Goal: Transaction & Acquisition: Download file/media

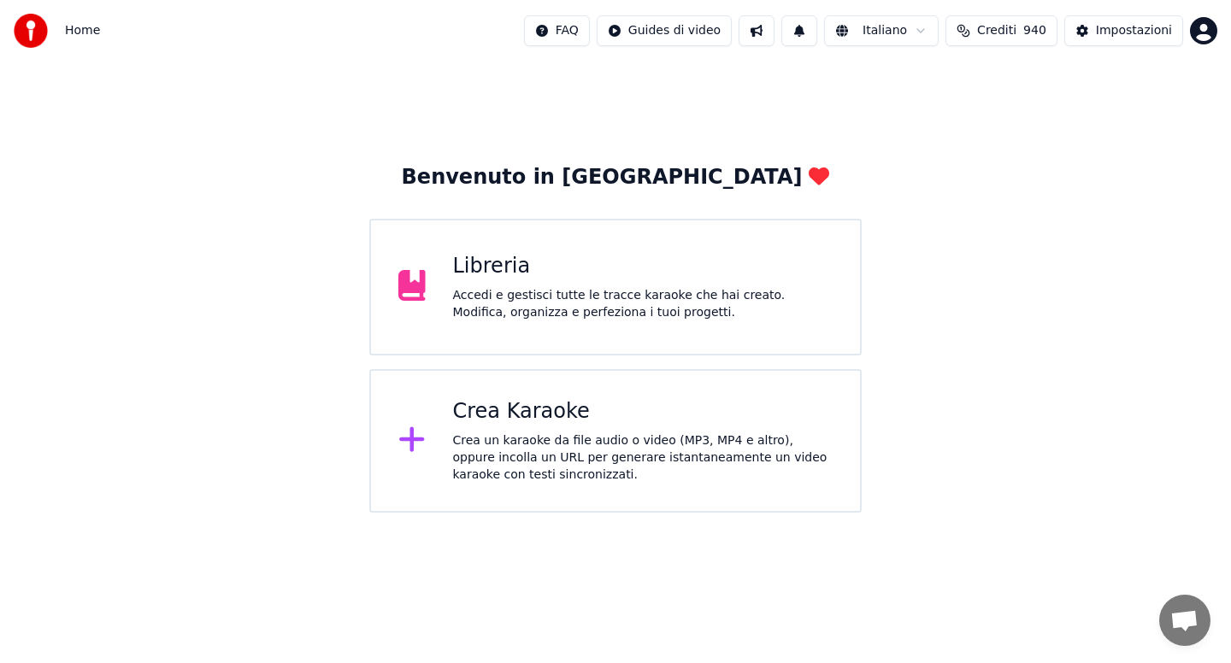
click at [523, 435] on div "Crea un karaoke da file audio o video (MP3, MP4 e altro), oppure incolla un URL…" at bounding box center [643, 458] width 380 height 51
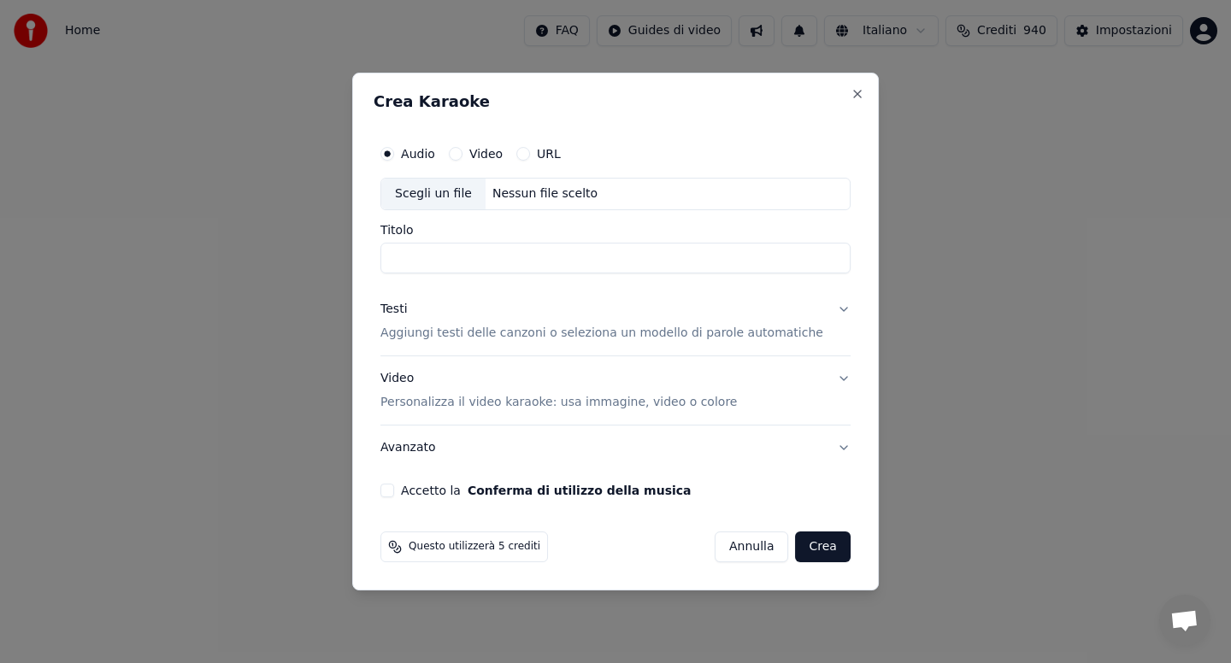
click at [530, 156] on button "URL" at bounding box center [523, 154] width 14 height 14
click at [816, 192] on button "button" at bounding box center [833, 192] width 34 height 31
type input "**********"
click at [829, 308] on button "Testi Aggiungi testi delle canzoni o seleziona un modello di parole automatiche" at bounding box center [615, 322] width 470 height 68
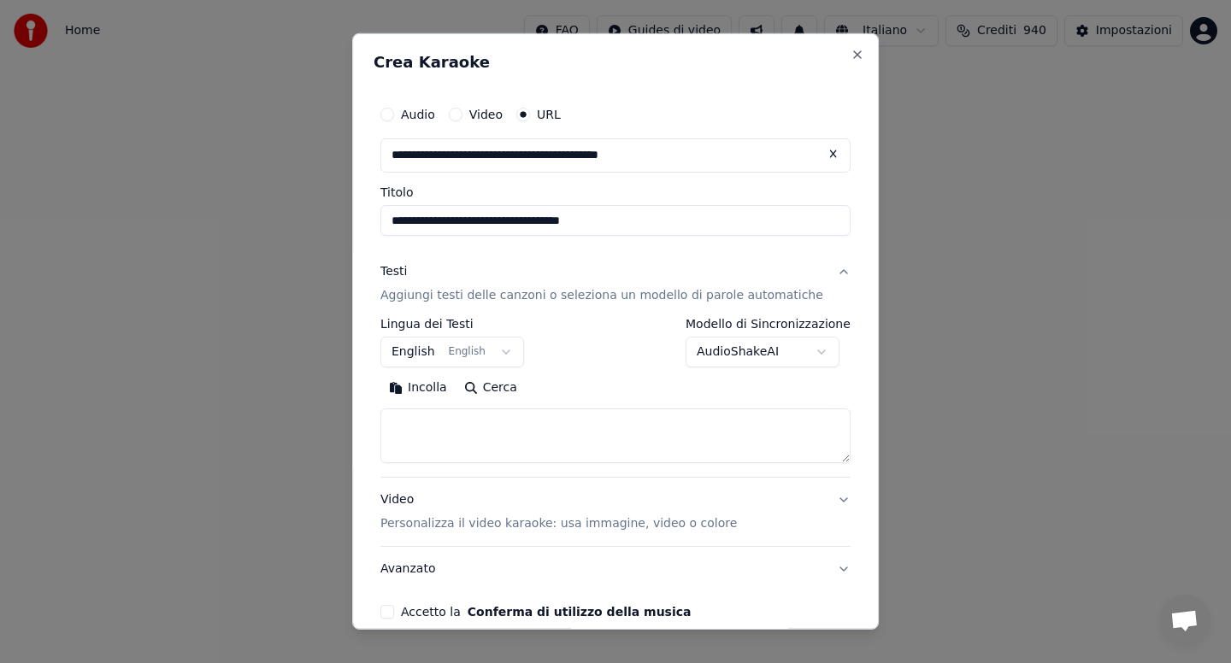
click at [432, 382] on button "Incolla" at bounding box center [417, 387] width 75 height 27
type textarea "**********"
click at [852, 529] on div "**********" at bounding box center [615, 331] width 527 height 597
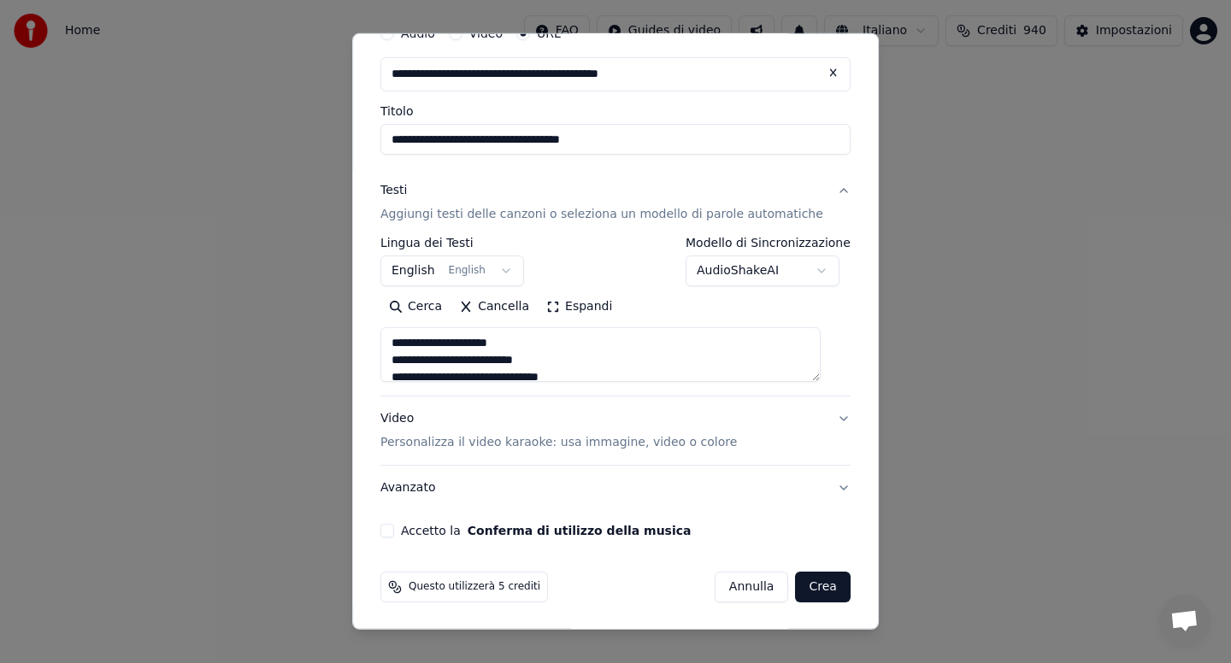
scroll to position [82, 0]
click at [394, 533] on button "Accetto la Conferma di utilizzo della musica" at bounding box center [387, 530] width 14 height 14
click at [800, 587] on button "Crea" at bounding box center [823, 586] width 55 height 31
select select "**"
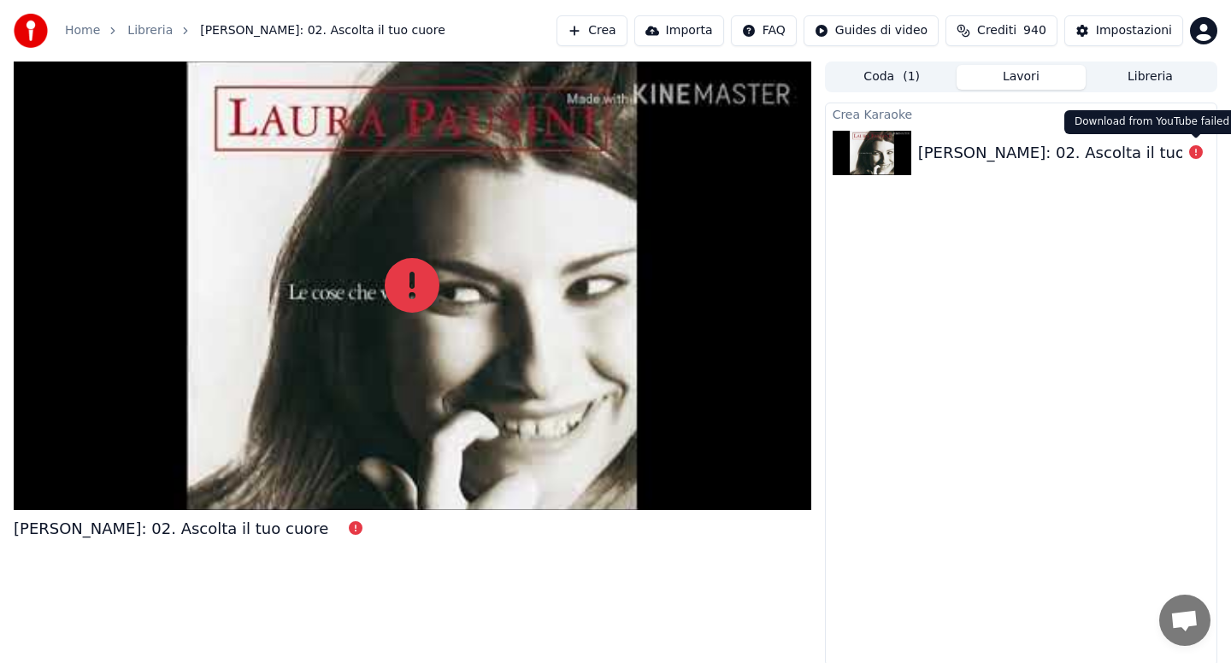
click at [1197, 156] on icon at bounding box center [1196, 152] width 14 height 14
click at [1196, 154] on icon at bounding box center [1196, 152] width 14 height 14
click at [82, 29] on link "Home" at bounding box center [82, 30] width 35 height 17
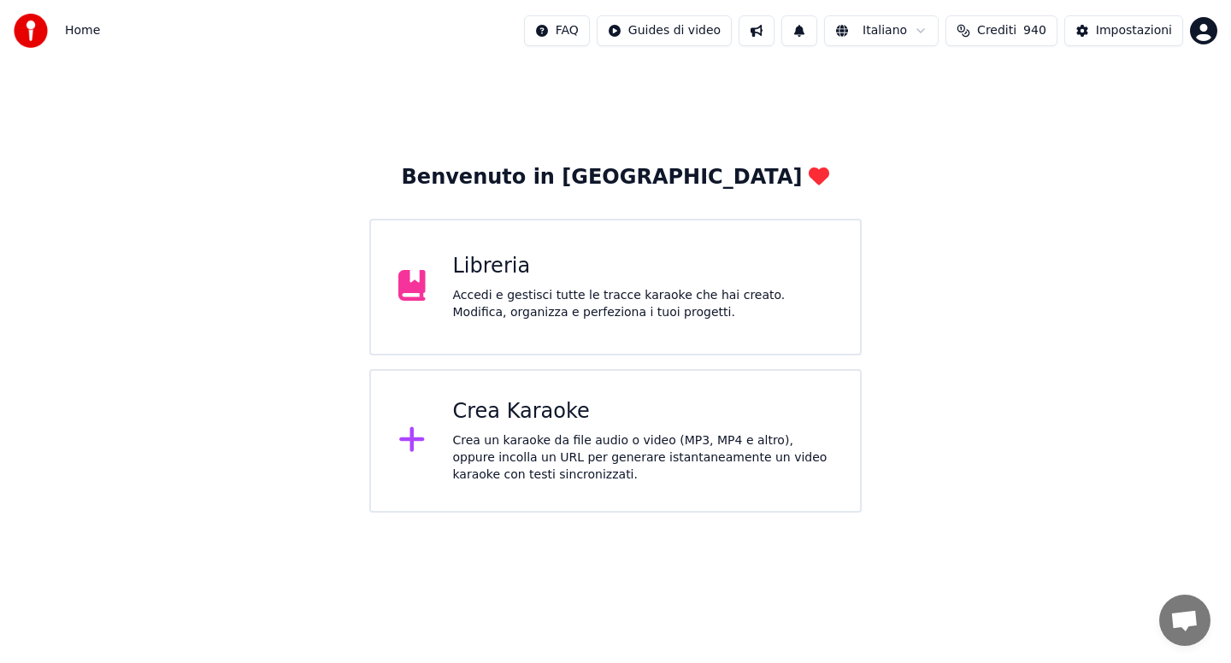
click at [498, 403] on div "Crea Karaoke" at bounding box center [643, 411] width 380 height 27
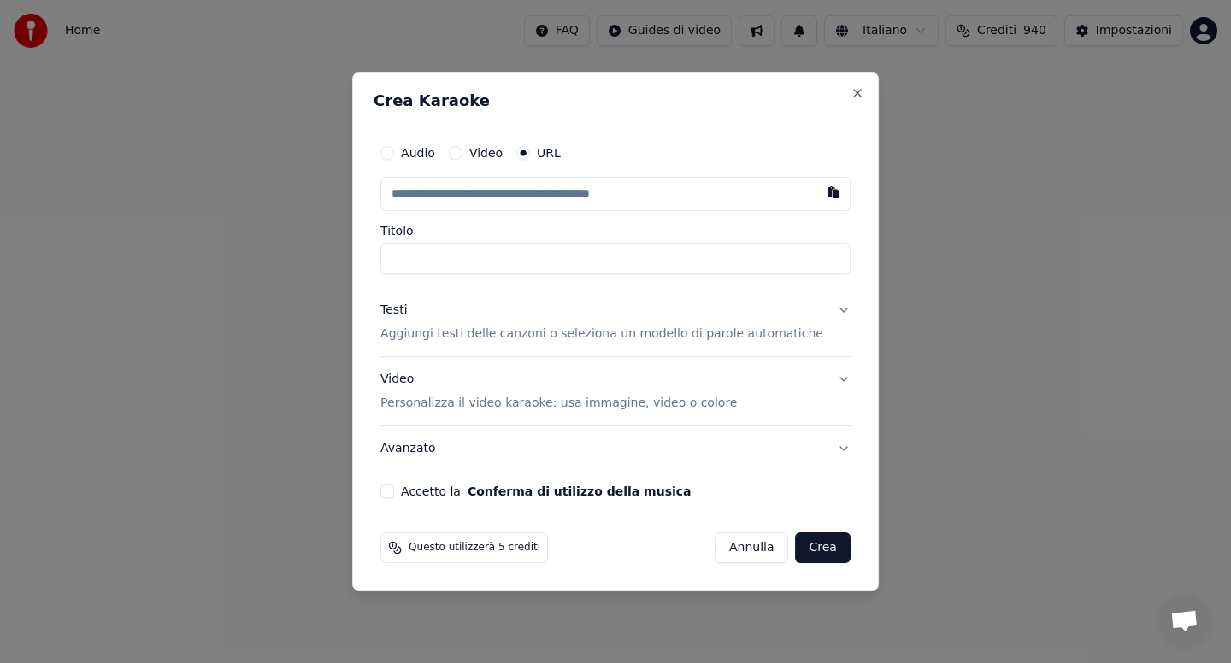
type input "**********"
click at [824, 310] on button "Testi Aggiungi testi delle canzoni o seleziona un modello di parole automatiche" at bounding box center [615, 322] width 470 height 68
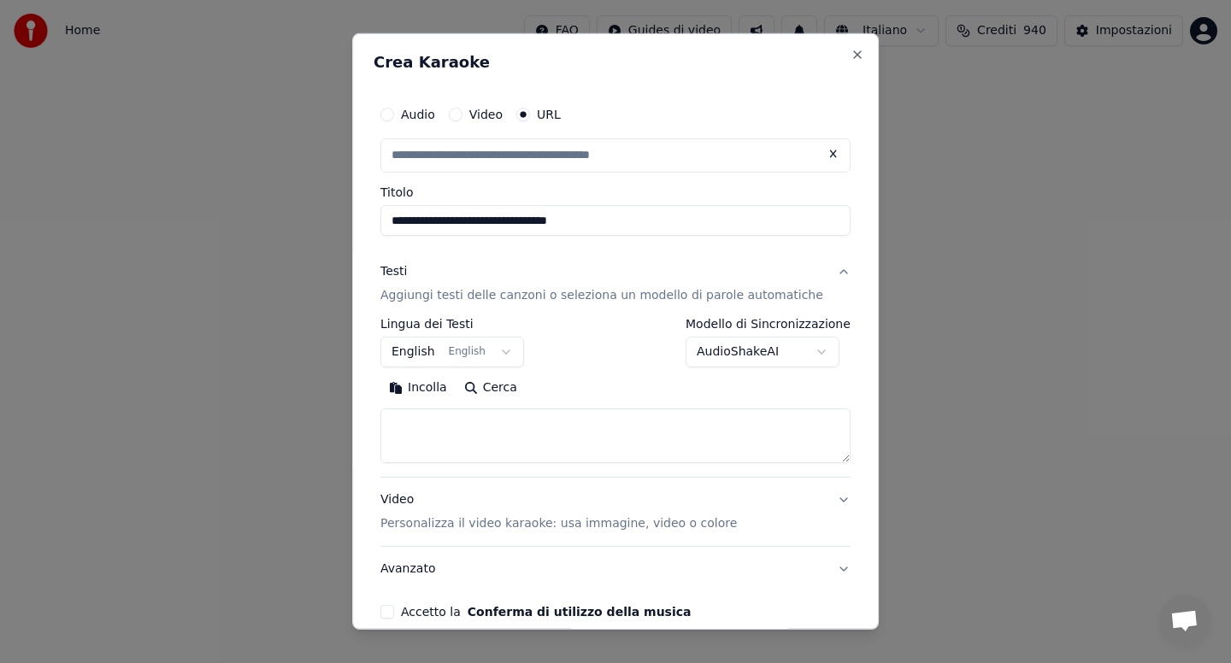
type input "**********"
click at [800, 346] on body "**********" at bounding box center [615, 256] width 1231 height 513
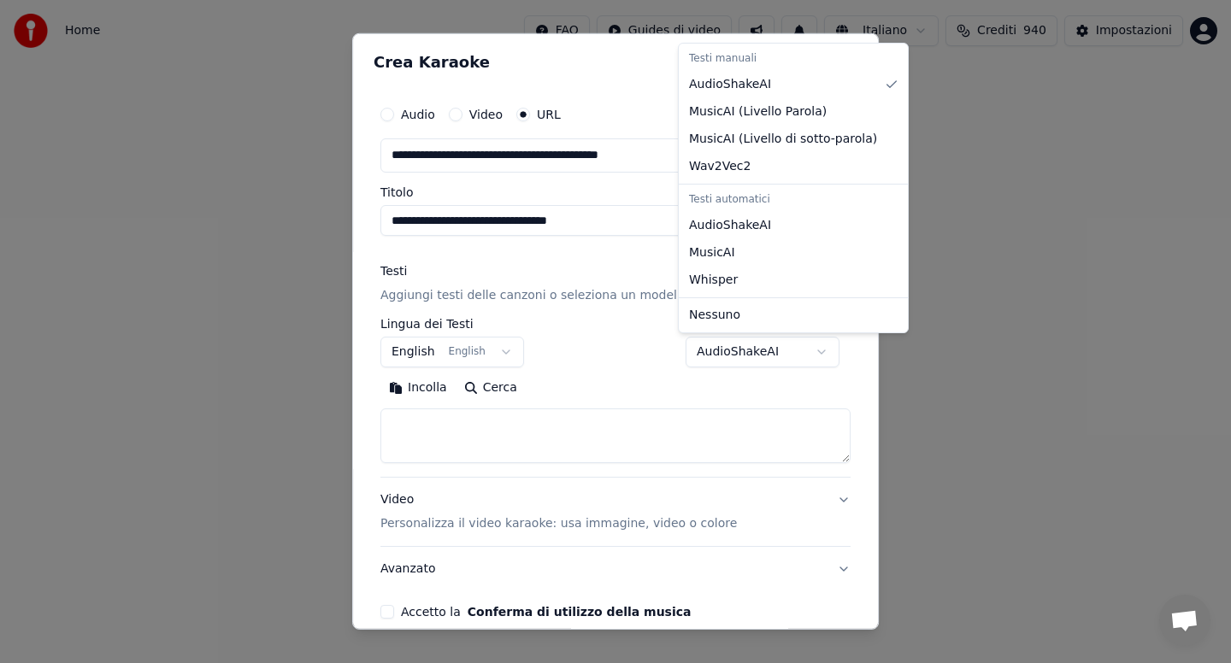
select select "**********"
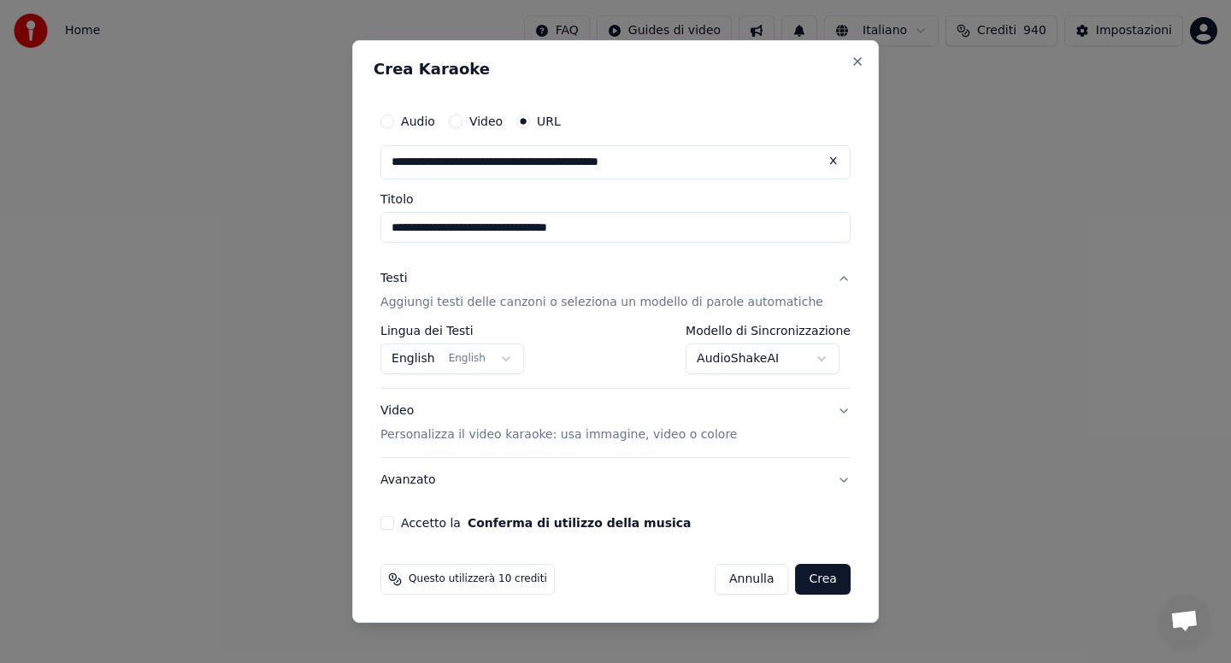
click at [818, 577] on button "Crea" at bounding box center [823, 579] width 55 height 31
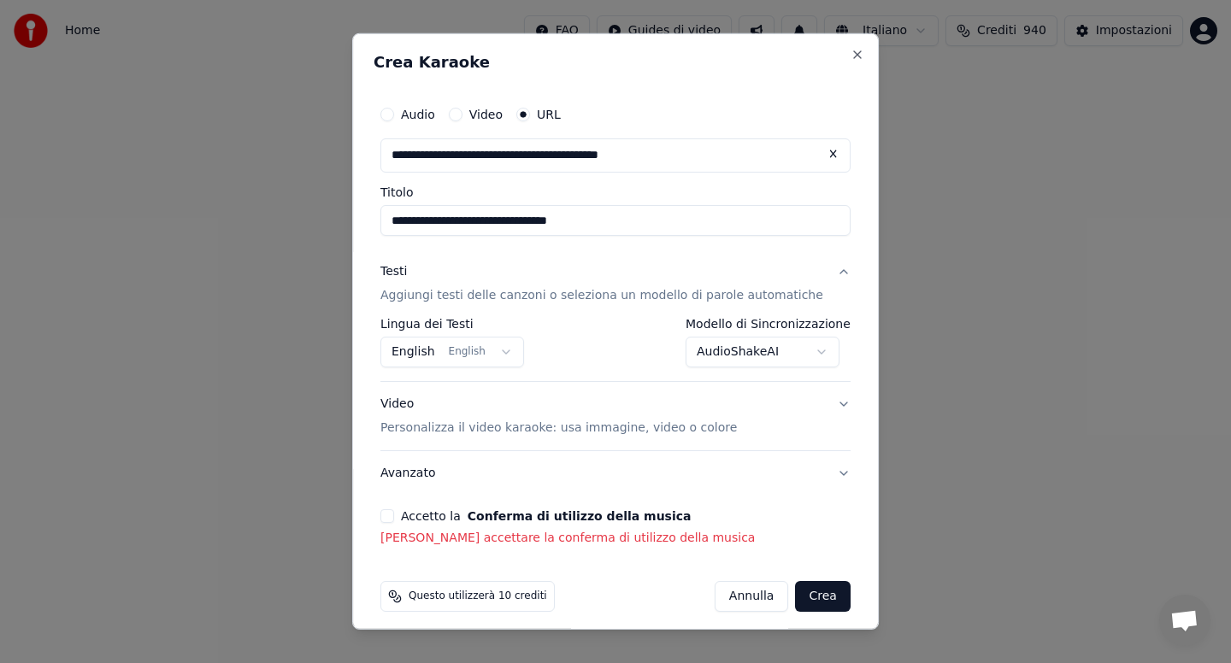
click at [394, 519] on button "Accetto la Conferma di utilizzo della musica" at bounding box center [387, 517] width 14 height 14
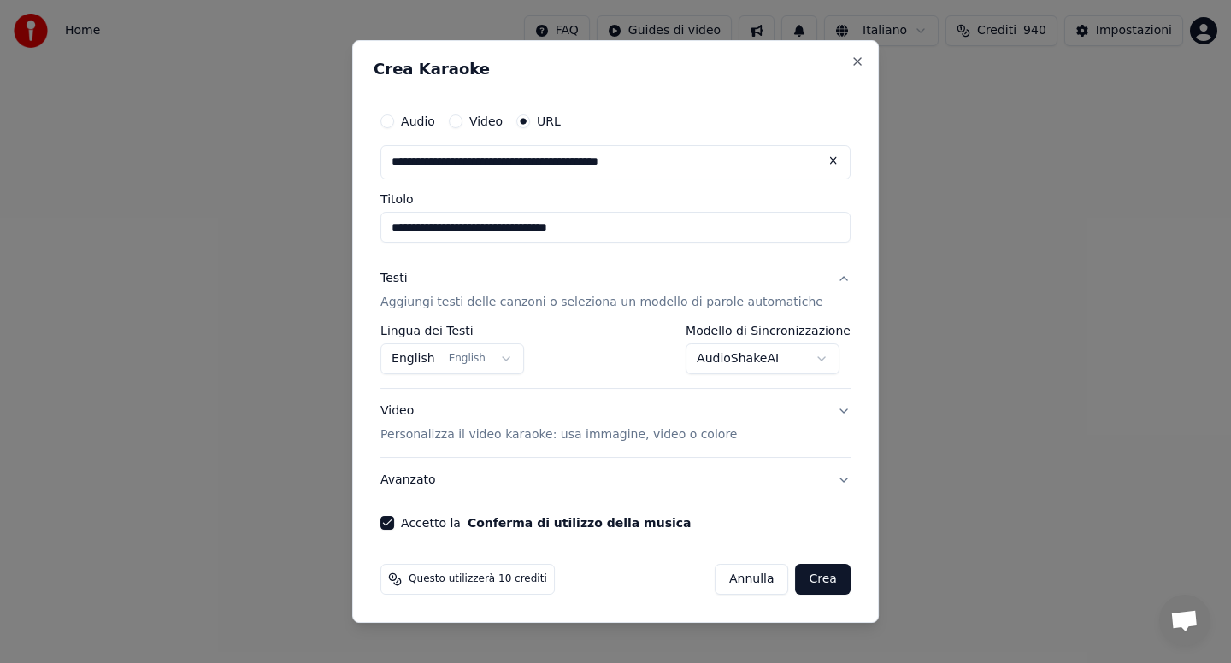
click at [809, 583] on button "Crea" at bounding box center [823, 579] width 55 height 31
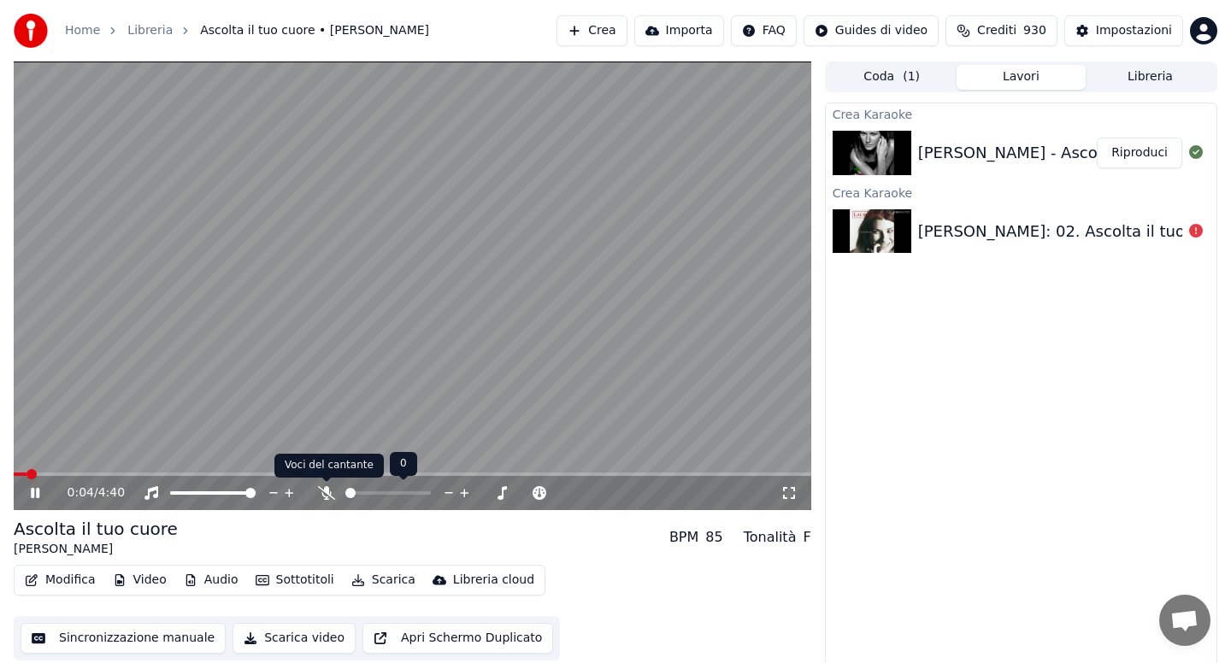
click at [328, 492] on icon at bounding box center [326, 493] width 17 height 14
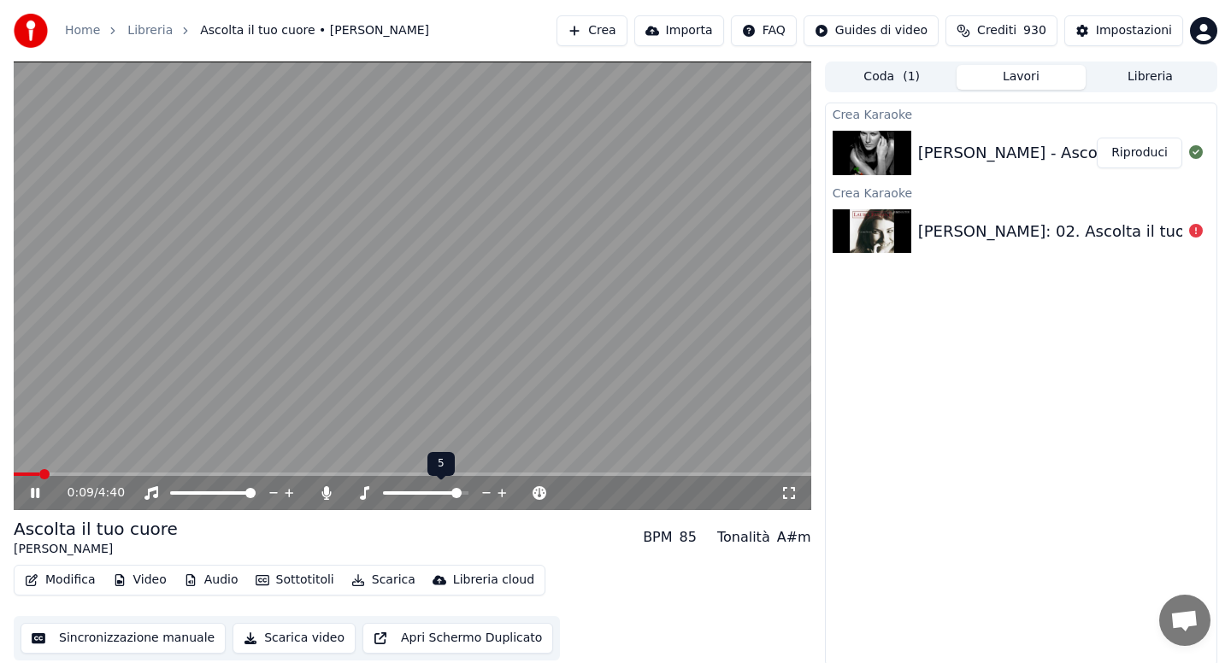
click at [459, 497] on span at bounding box center [456, 493] width 10 height 10
click at [452, 492] on span at bounding box center [450, 493] width 10 height 10
click at [383, 580] on button "Scarica" at bounding box center [384, 581] width 78 height 24
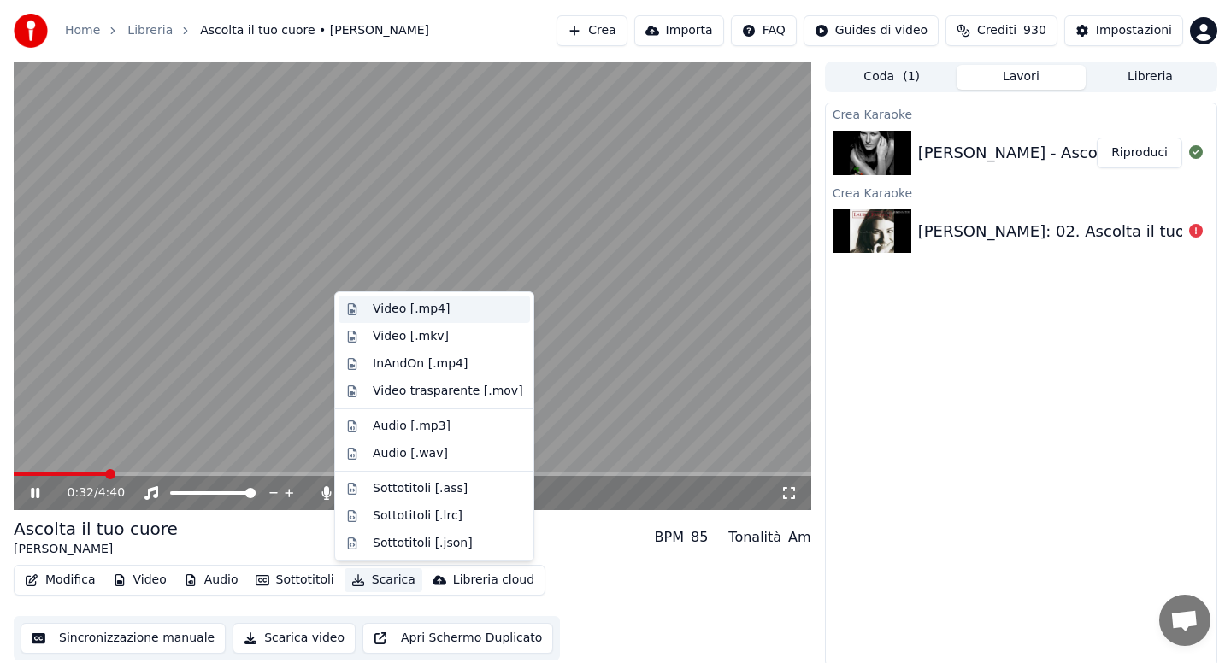
click at [405, 309] on div "Video [.mp4]" at bounding box center [411, 309] width 77 height 17
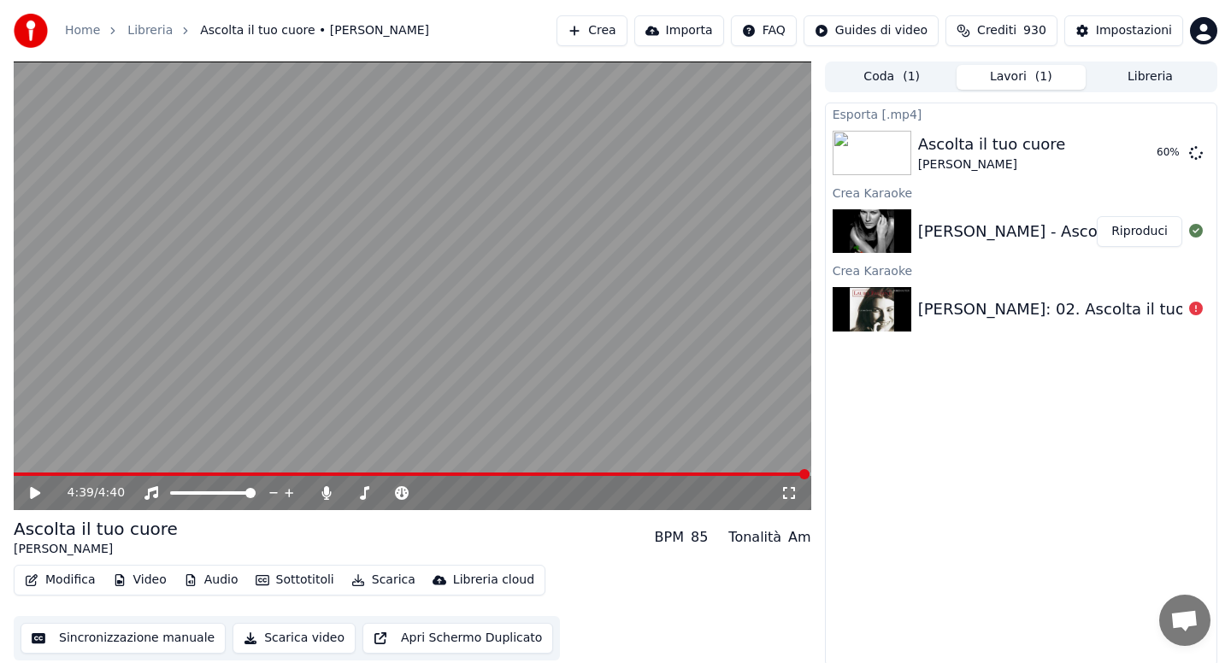
click at [1145, 74] on button "Libreria" at bounding box center [1150, 77] width 129 height 25
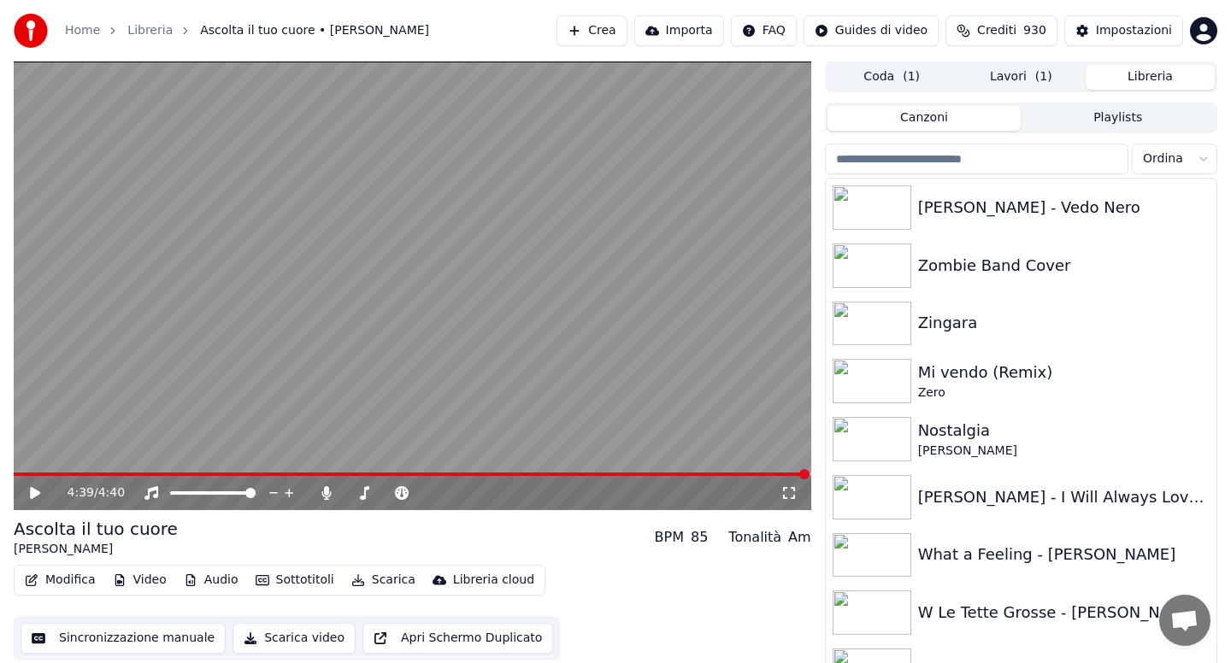
click at [1199, 163] on html "Home Libreria Ascolta il tuo cuore • [PERSON_NAME] Crea Importa FAQ Guides di v…" at bounding box center [615, 331] width 1231 height 663
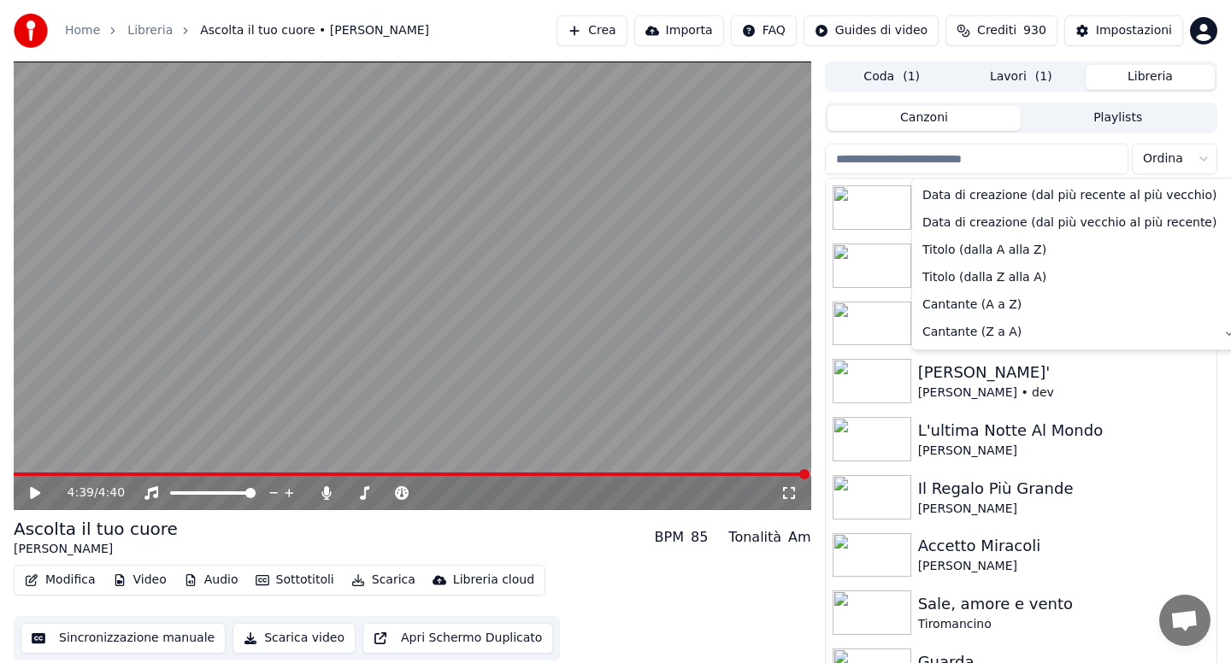
click at [1018, 371] on html "Home Libreria Ascolta il tuo cuore • [PERSON_NAME] Crea Importa FAQ Guides di v…" at bounding box center [615, 331] width 1231 height 663
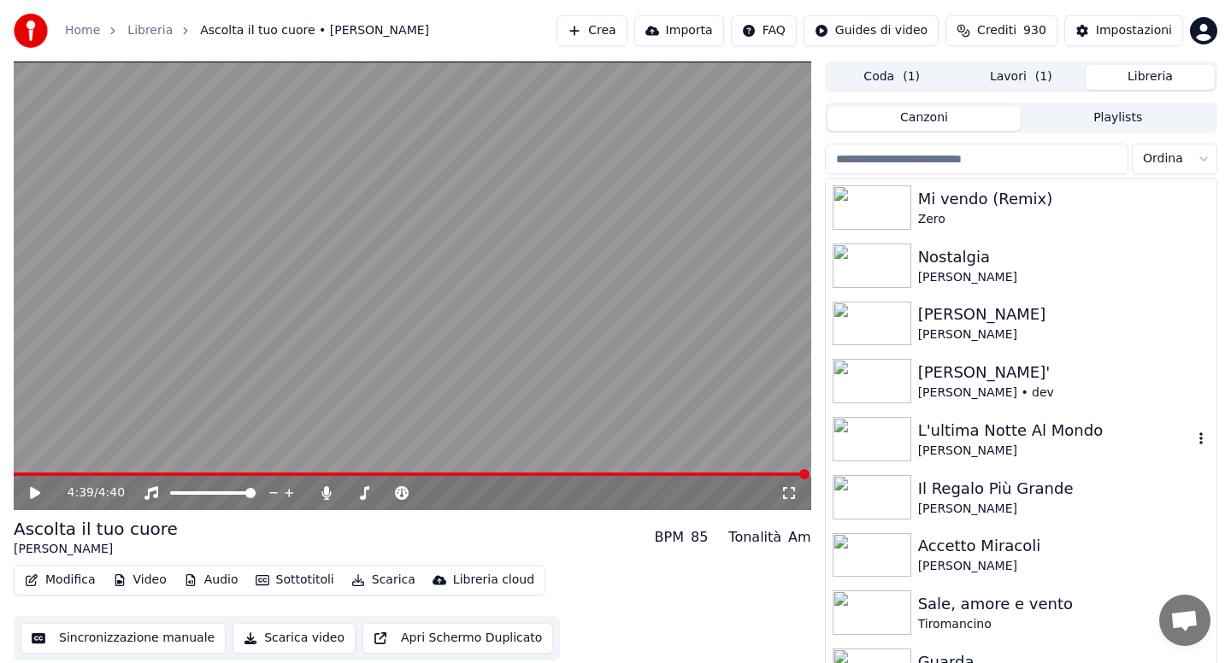
click at [994, 446] on div "[PERSON_NAME]" at bounding box center [1055, 451] width 274 height 17
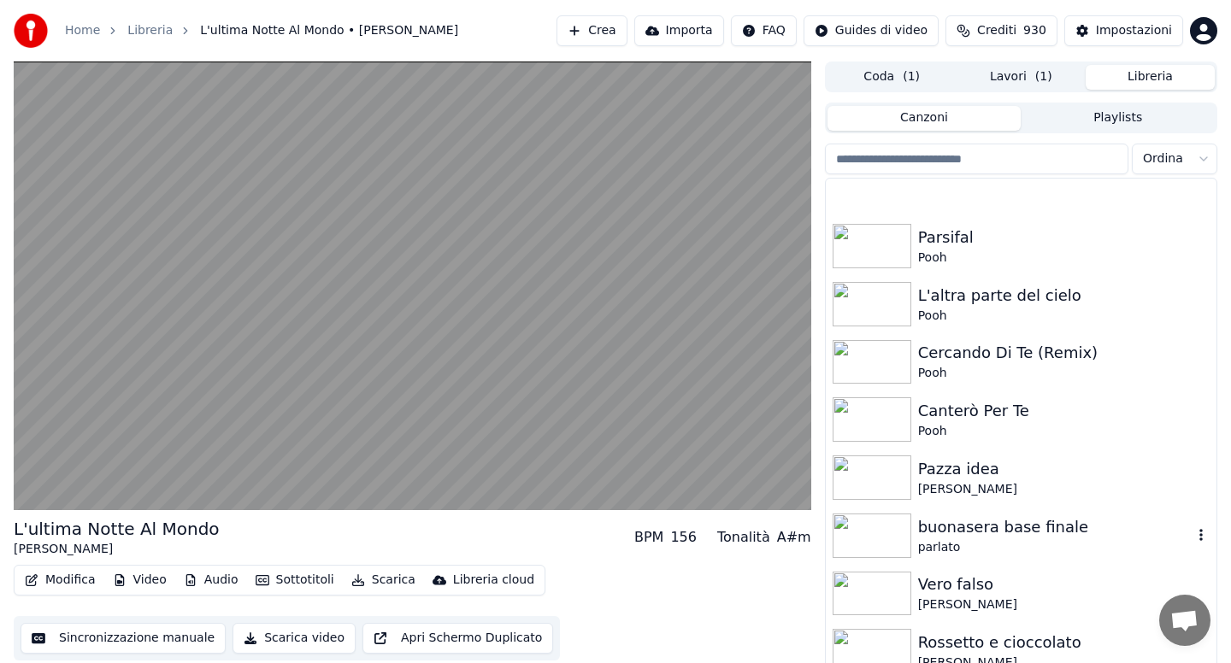
scroll to position [1744, 0]
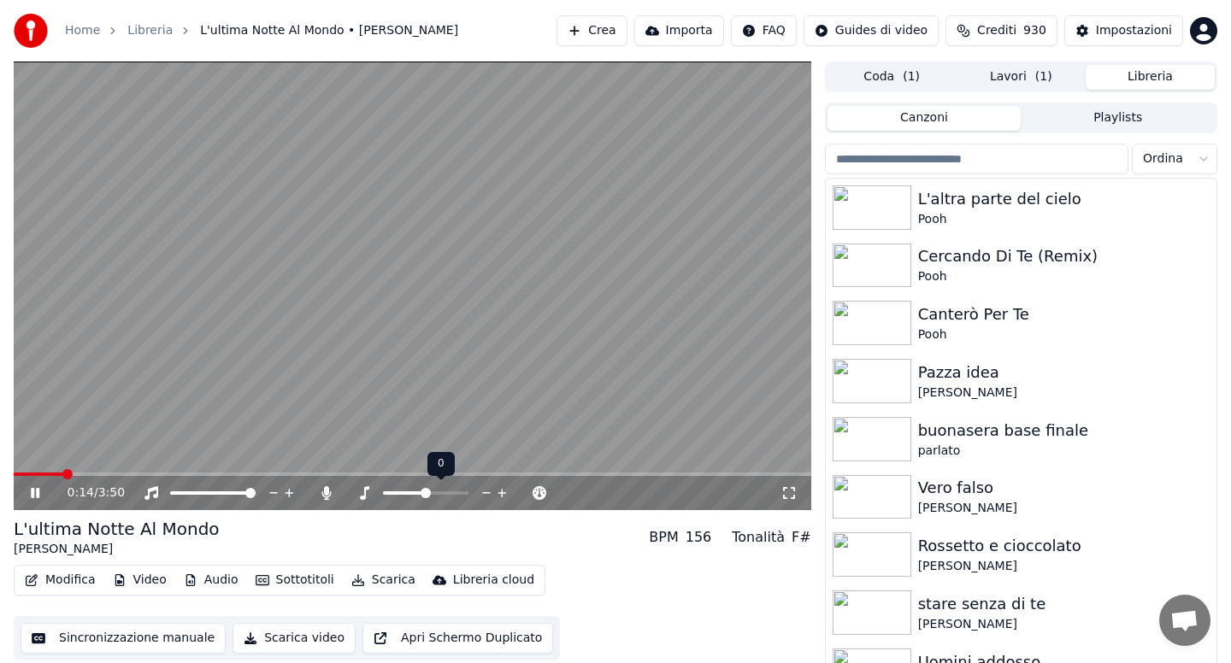
click at [425, 490] on span at bounding box center [426, 493] width 10 height 10
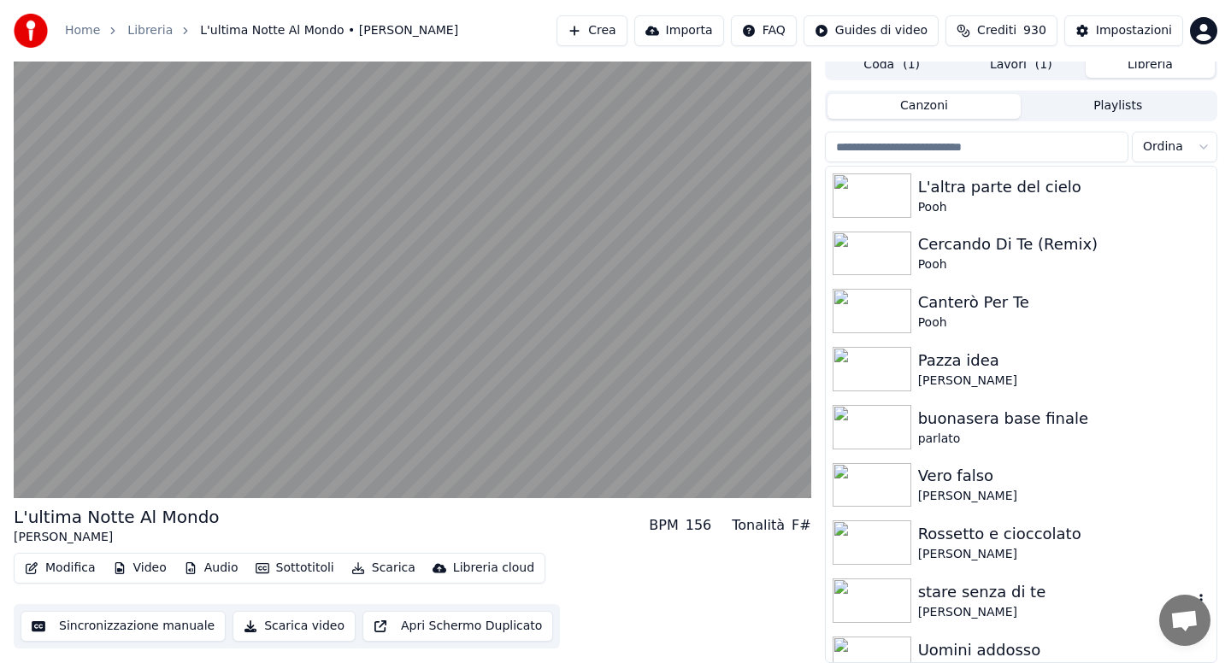
click at [947, 598] on div "stare senza di te" at bounding box center [1055, 592] width 274 height 24
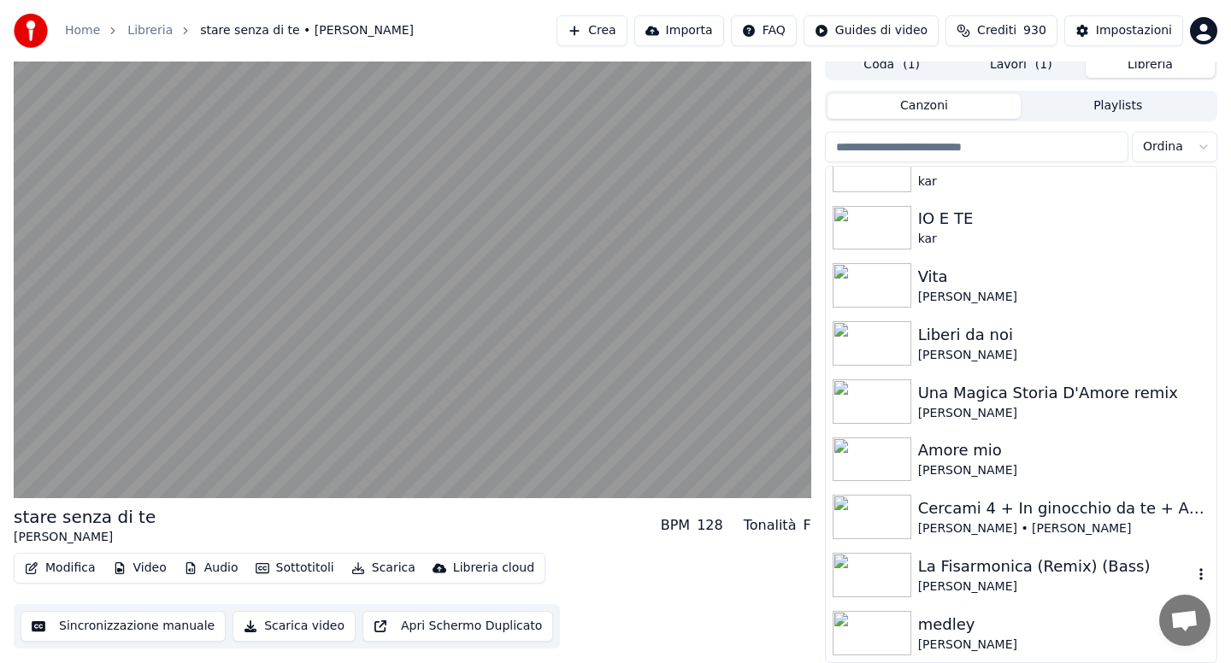
scroll to position [3078, 0]
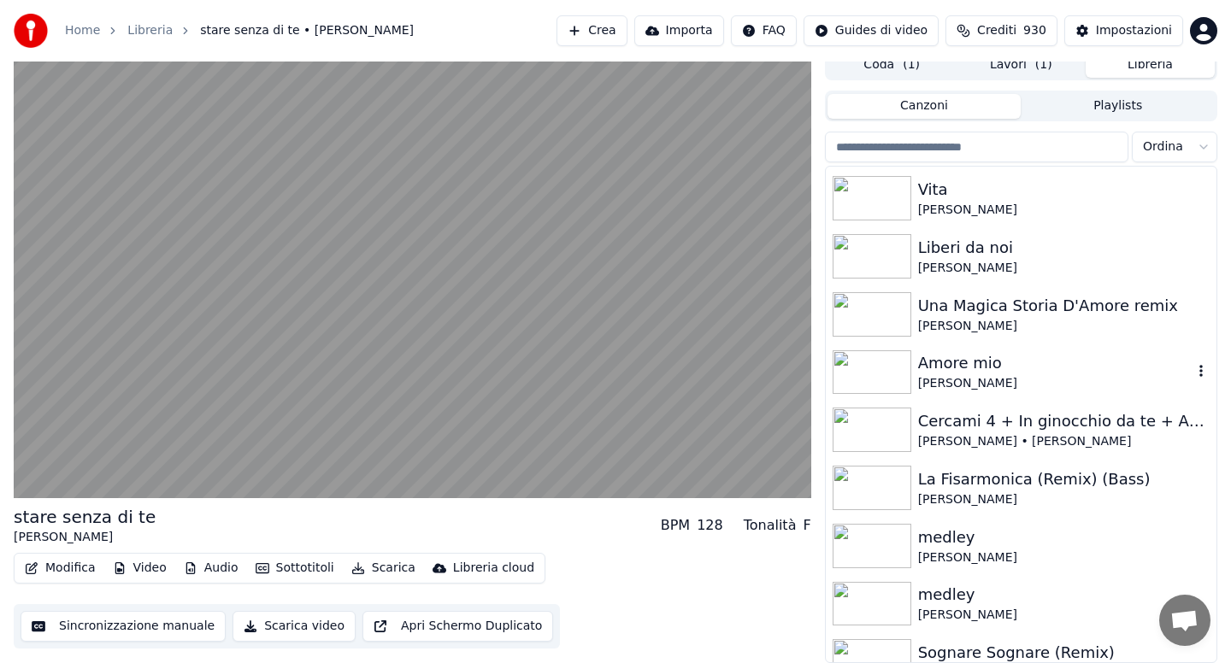
click at [1006, 366] on div "Amore mio" at bounding box center [1055, 363] width 274 height 24
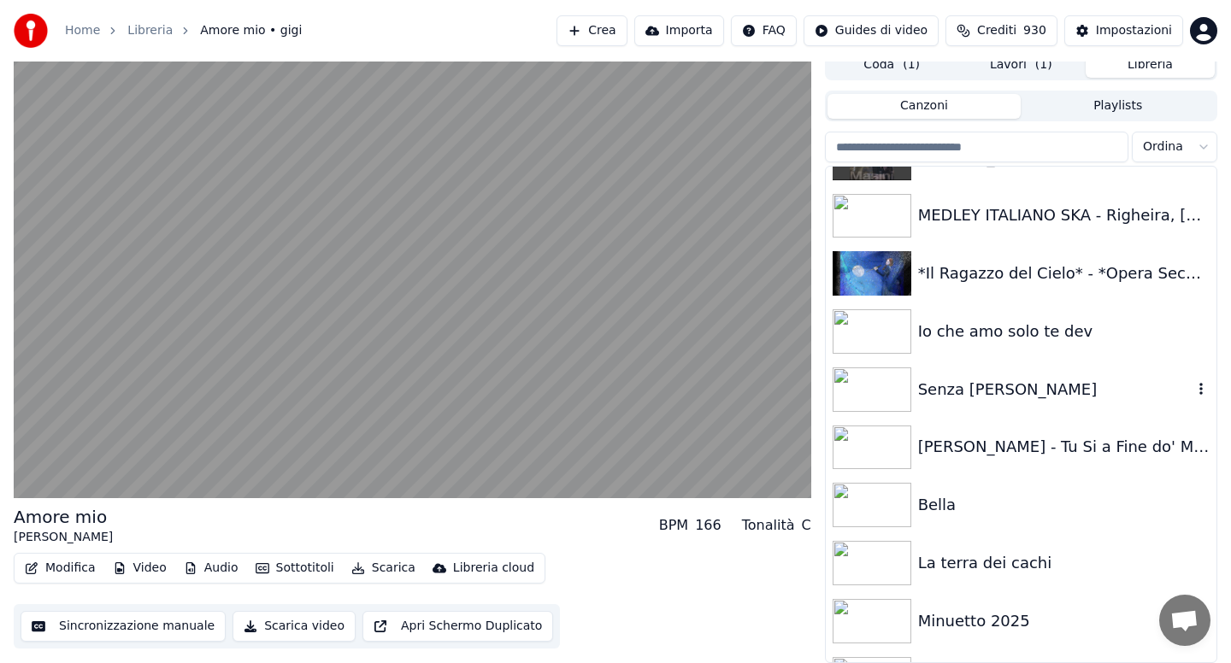
scroll to position [10943, 0]
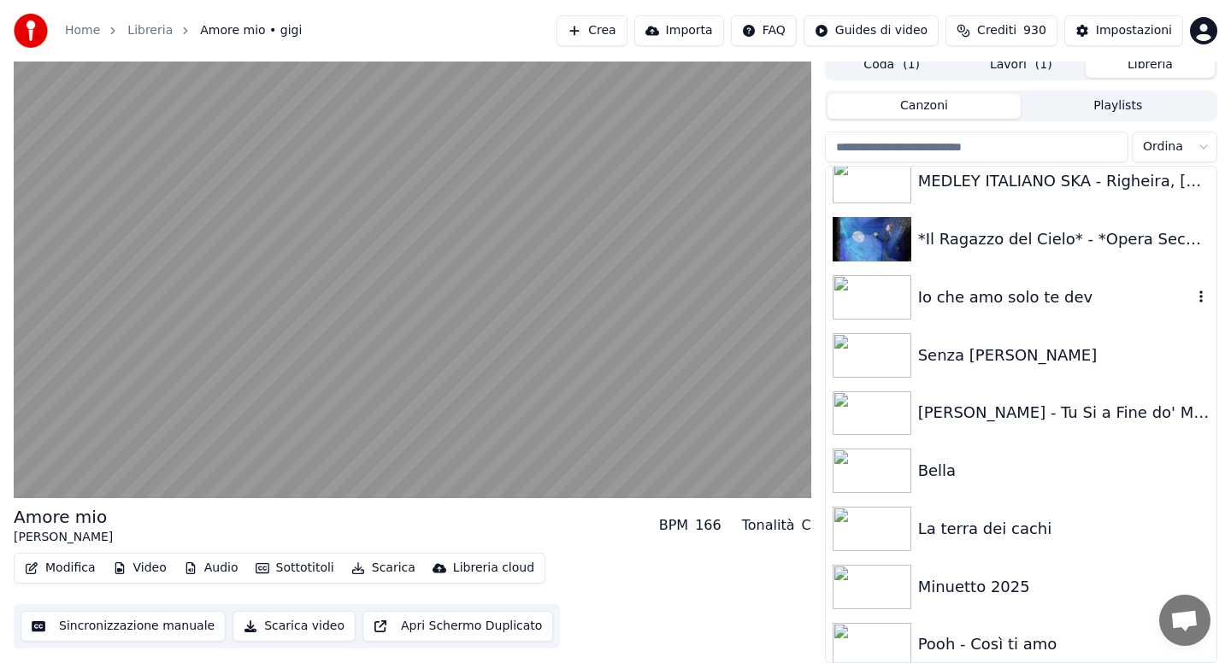
click at [936, 297] on div "Io che amo solo te dev" at bounding box center [1055, 298] width 274 height 24
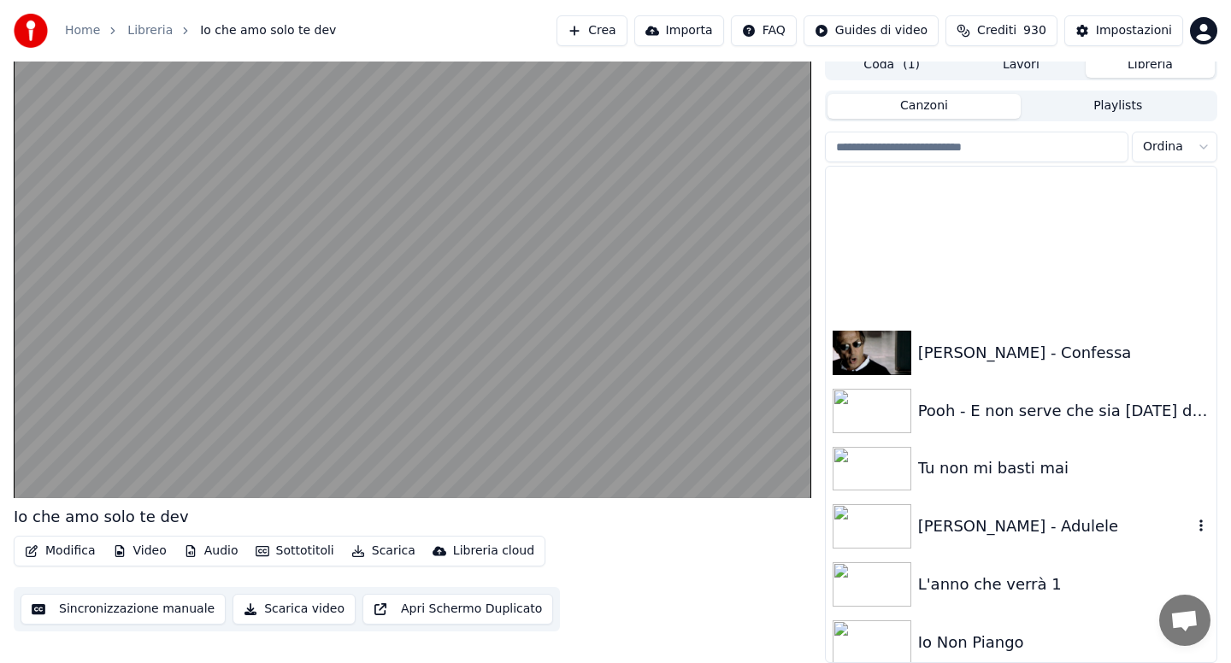
scroll to position [12140, 0]
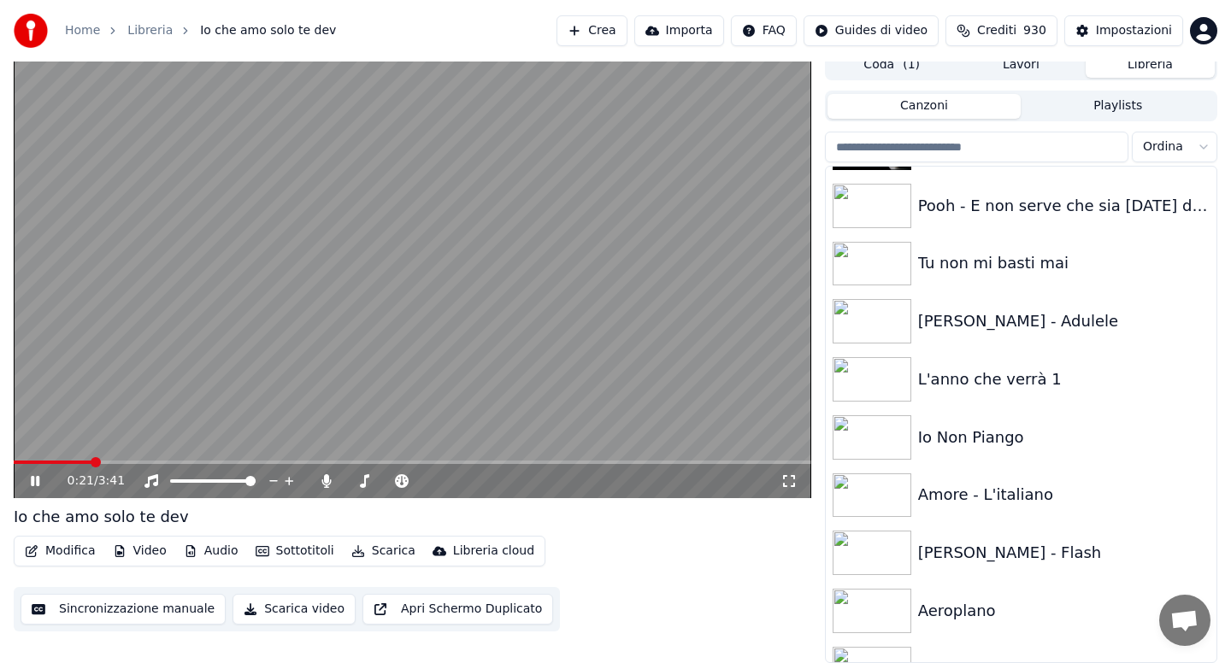
click at [386, 555] on button "Scarica" at bounding box center [384, 551] width 78 height 24
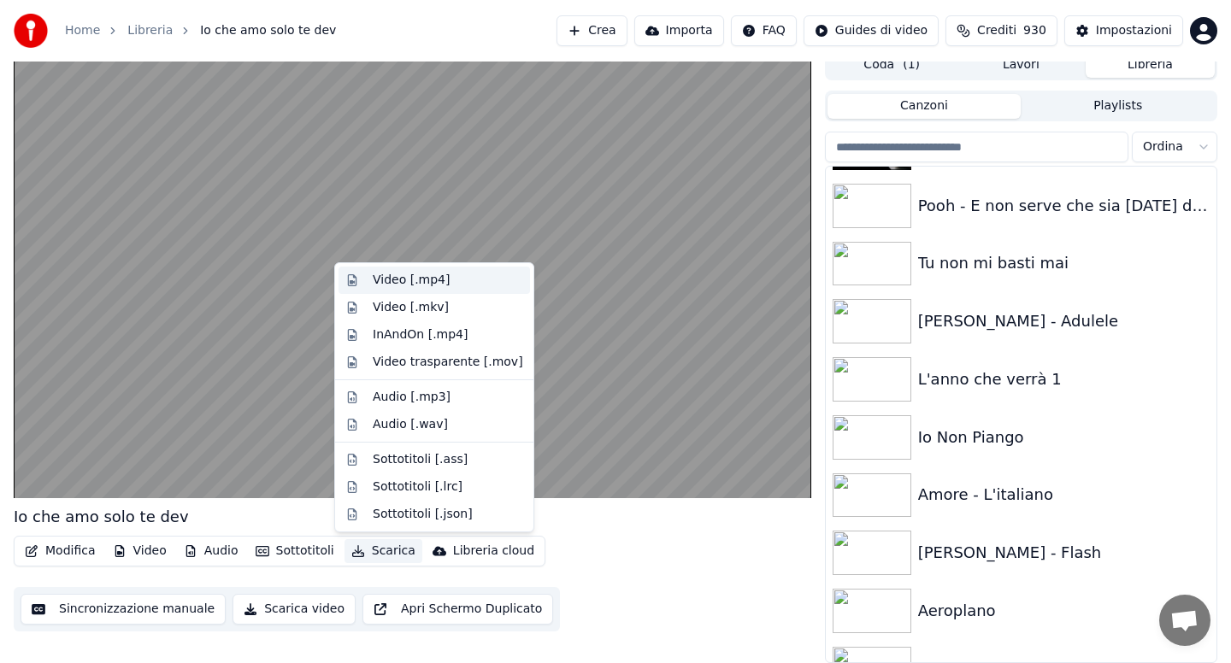
click at [387, 286] on div "Video [.mp4]" at bounding box center [411, 280] width 77 height 17
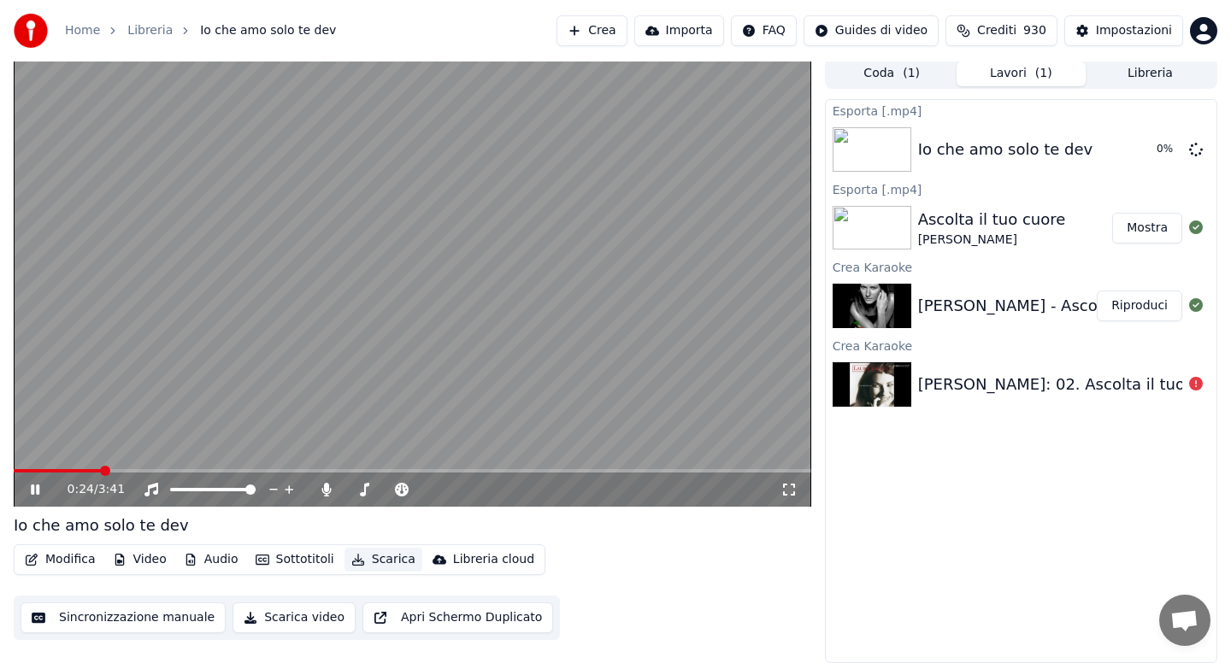
scroll to position [3, 0]
click at [35, 494] on icon at bounding box center [47, 490] width 40 height 14
click at [1135, 78] on button "Libreria" at bounding box center [1150, 74] width 129 height 25
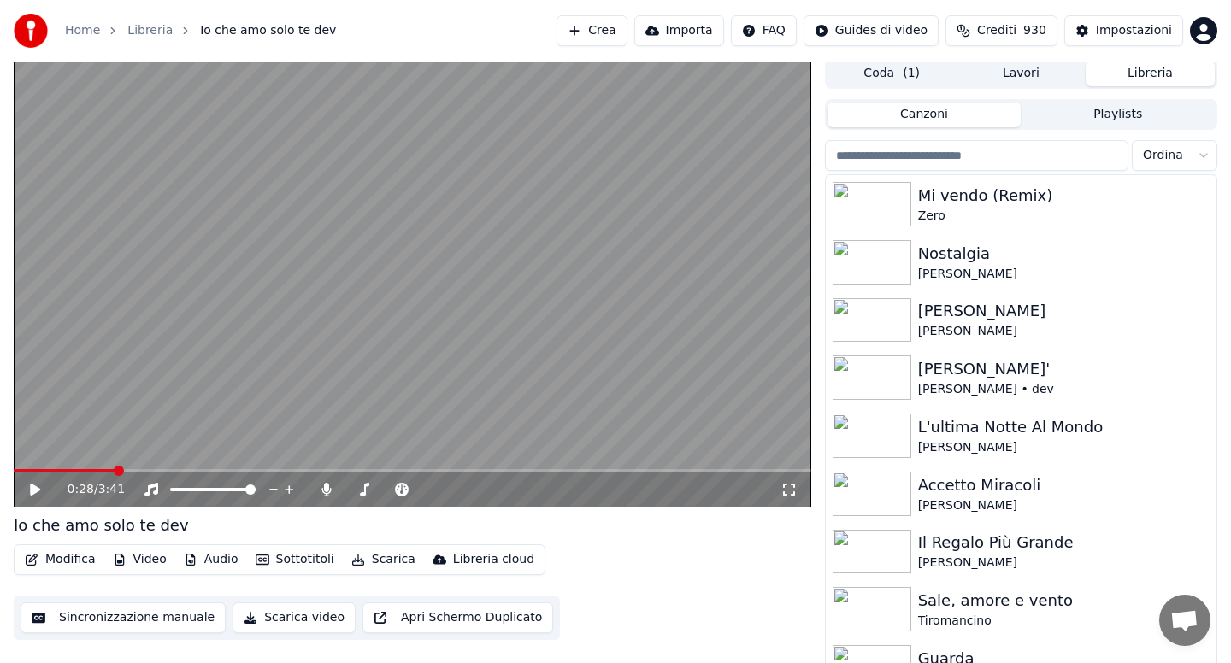
click at [975, 154] on input "search" at bounding box center [976, 155] width 303 height 31
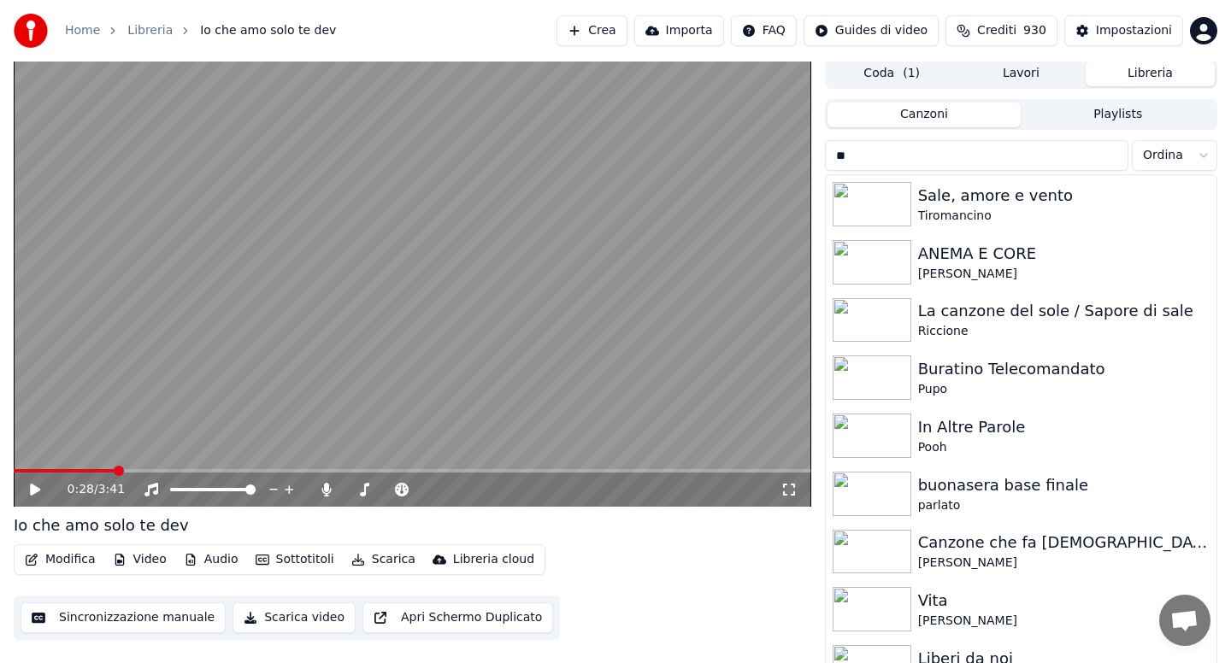
type input "*"
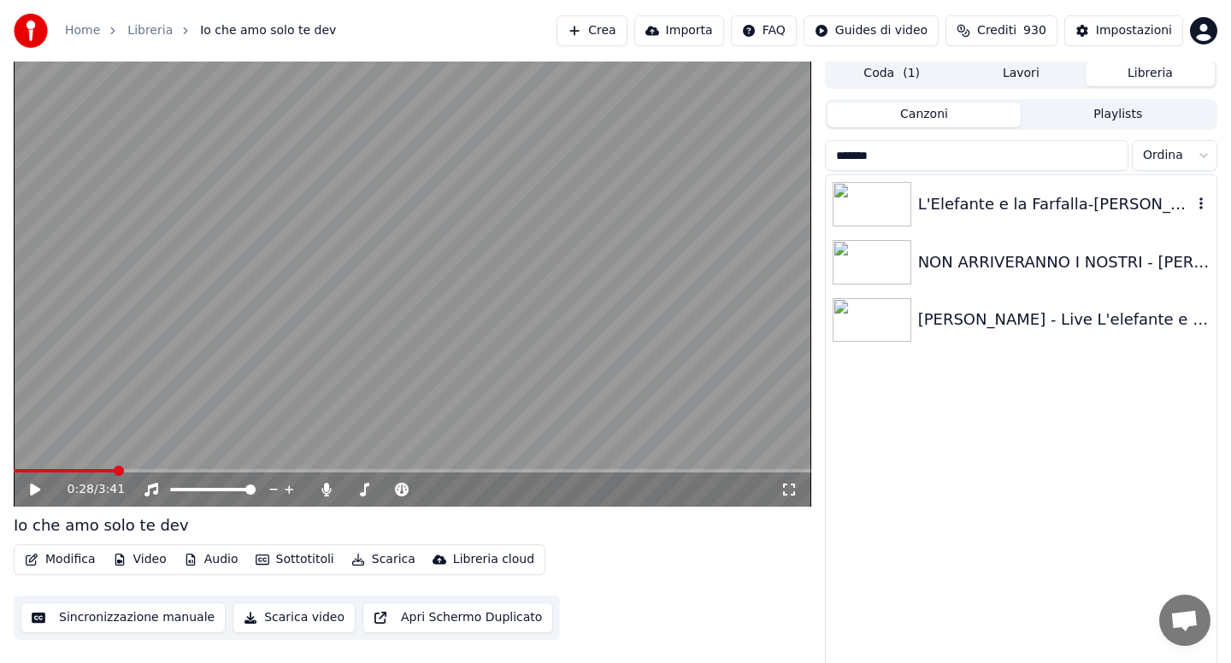
type input "*******"
click at [1104, 212] on div "L'Elefante e la Farfalla-[PERSON_NAME]" at bounding box center [1055, 204] width 274 height 24
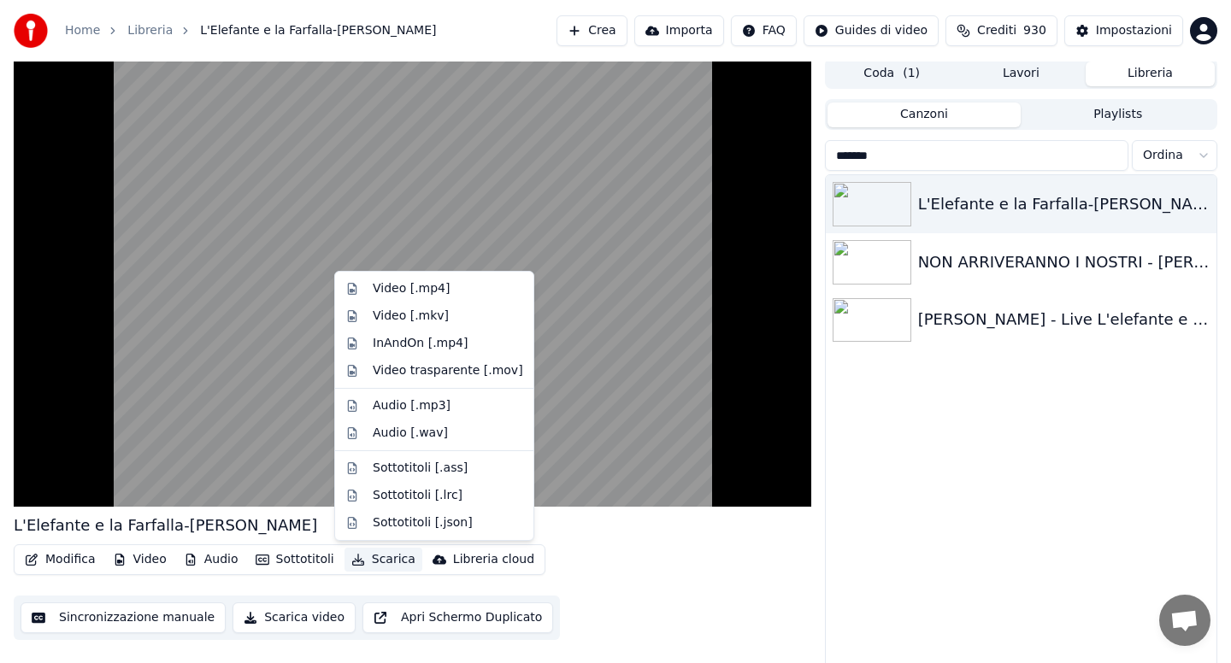
click at [370, 559] on button "Scarica" at bounding box center [384, 560] width 78 height 24
click at [404, 285] on div "Video [.mp4]" at bounding box center [411, 288] width 77 height 17
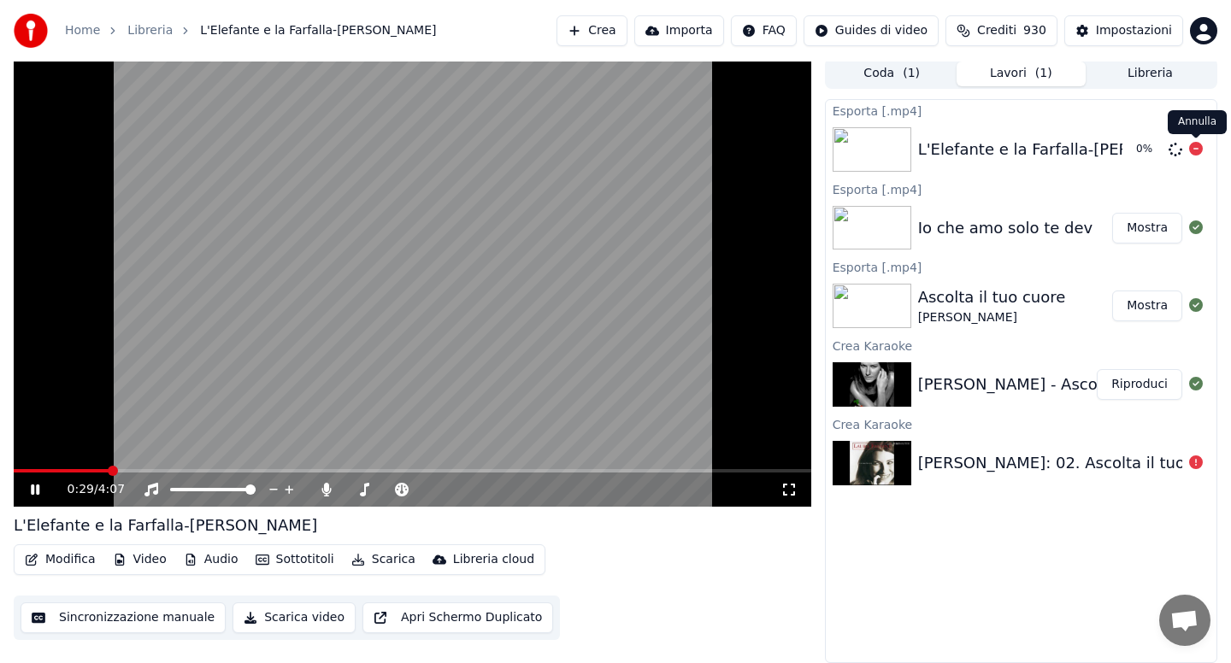
click at [1193, 150] on icon at bounding box center [1196, 149] width 14 height 14
click at [420, 487] on span at bounding box center [419, 490] width 10 height 10
click at [385, 561] on button "Scarica" at bounding box center [384, 560] width 78 height 24
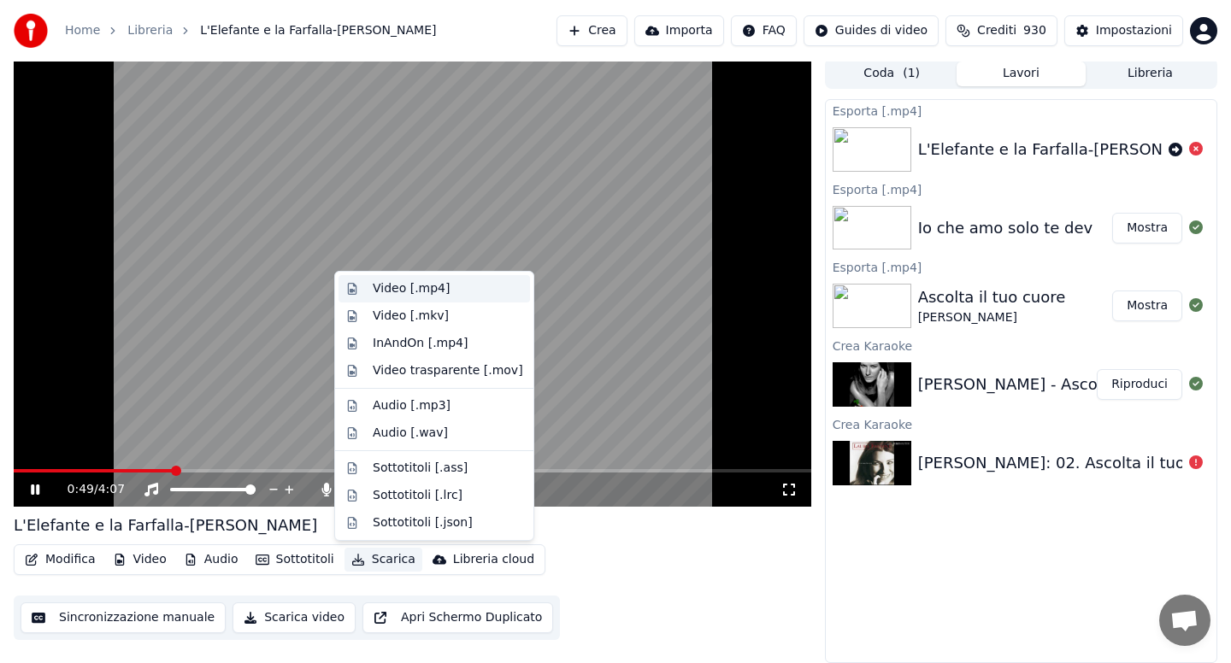
click at [400, 290] on div "Video [.mp4]" at bounding box center [411, 288] width 77 height 17
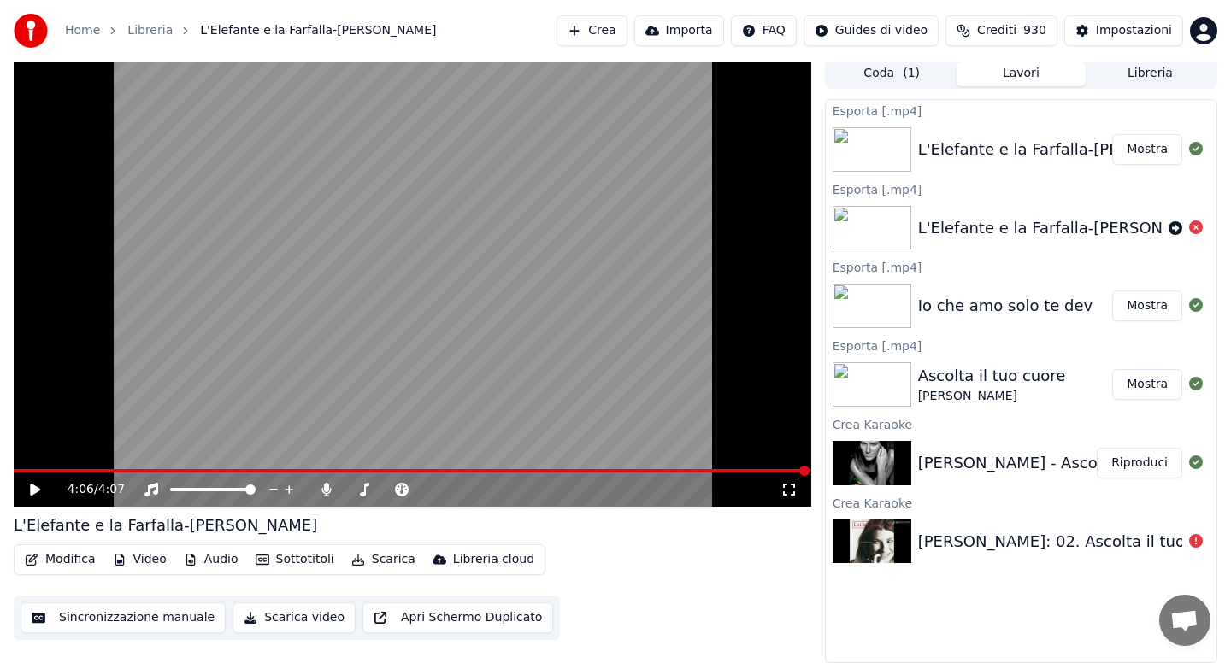
click at [1140, 72] on button "Libreria" at bounding box center [1150, 74] width 129 height 25
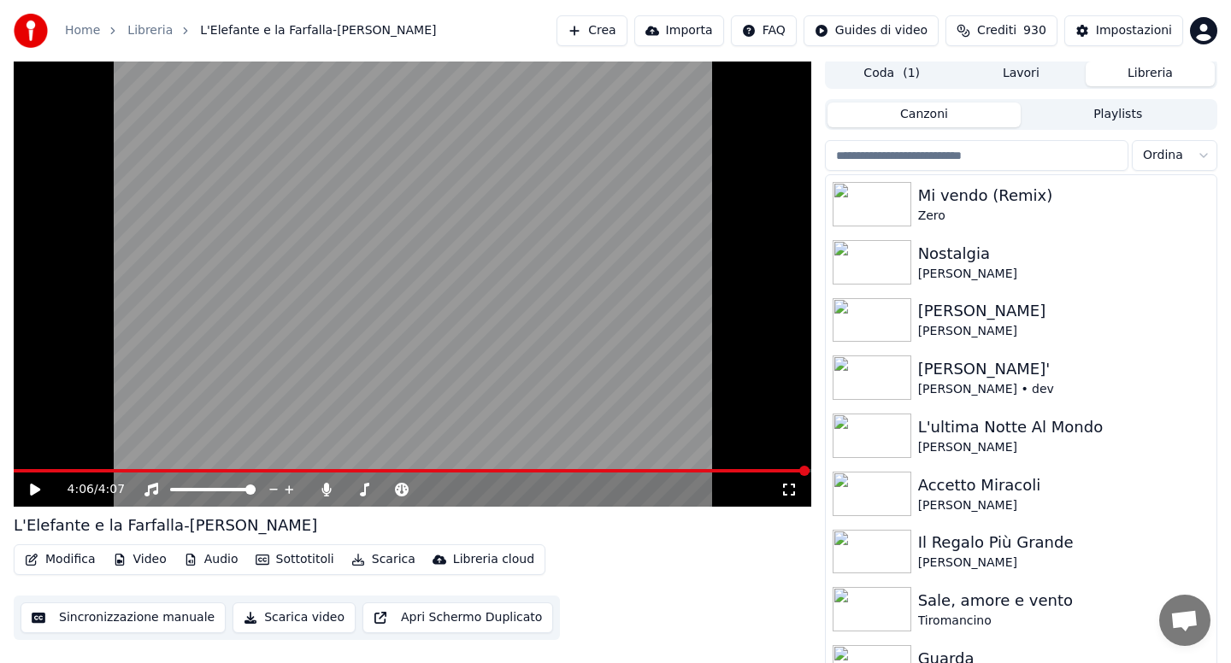
click at [857, 161] on input "search" at bounding box center [976, 155] width 303 height 31
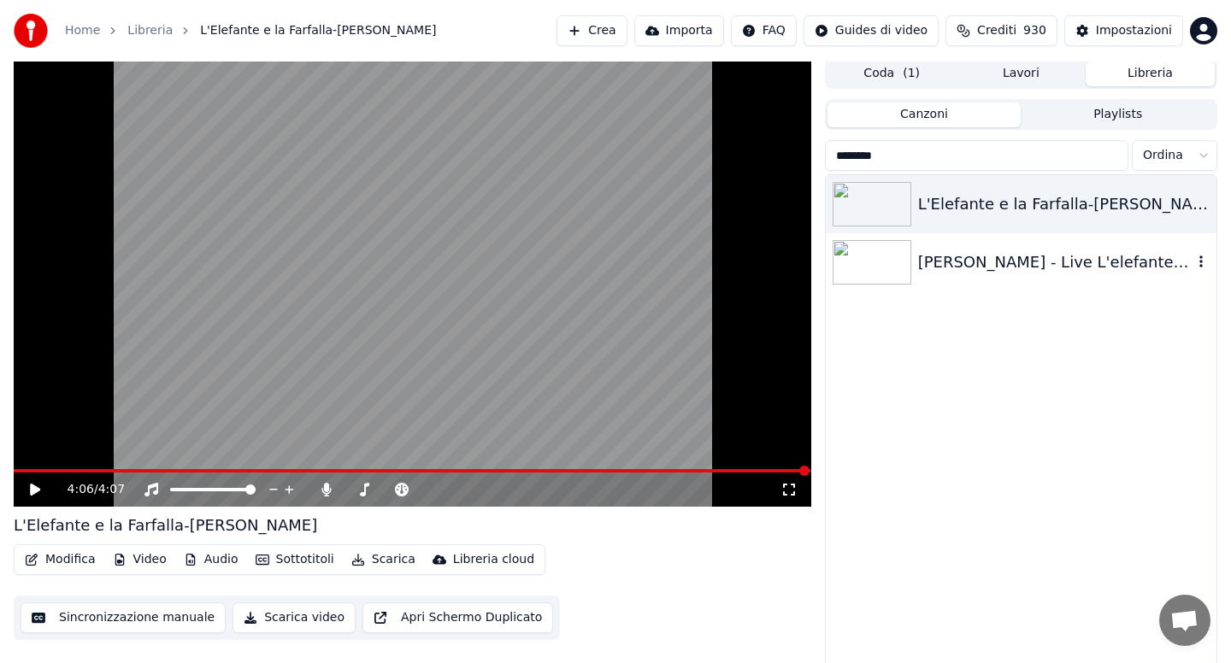
type input "********"
click at [961, 258] on div "[PERSON_NAME] - Live L'elefante e la farfalla" at bounding box center [1055, 262] width 274 height 24
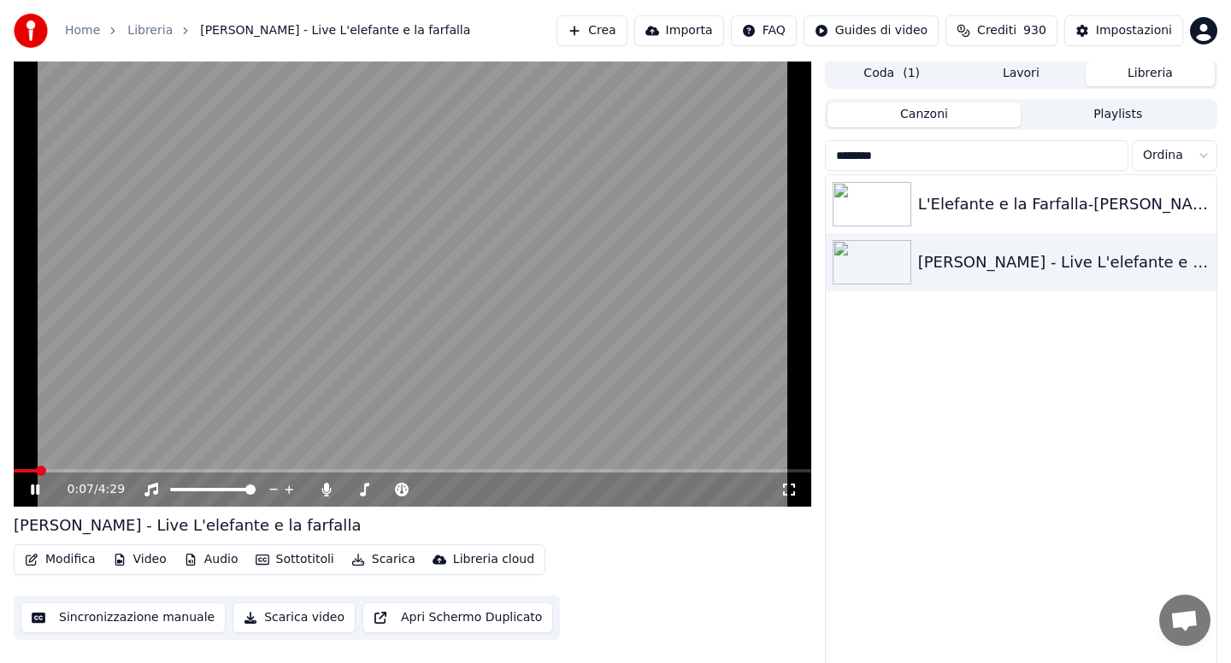
click at [38, 489] on icon at bounding box center [35, 490] width 9 height 10
click at [38, 489] on icon at bounding box center [35, 490] width 10 height 12
click at [38, 489] on icon at bounding box center [35, 490] width 9 height 10
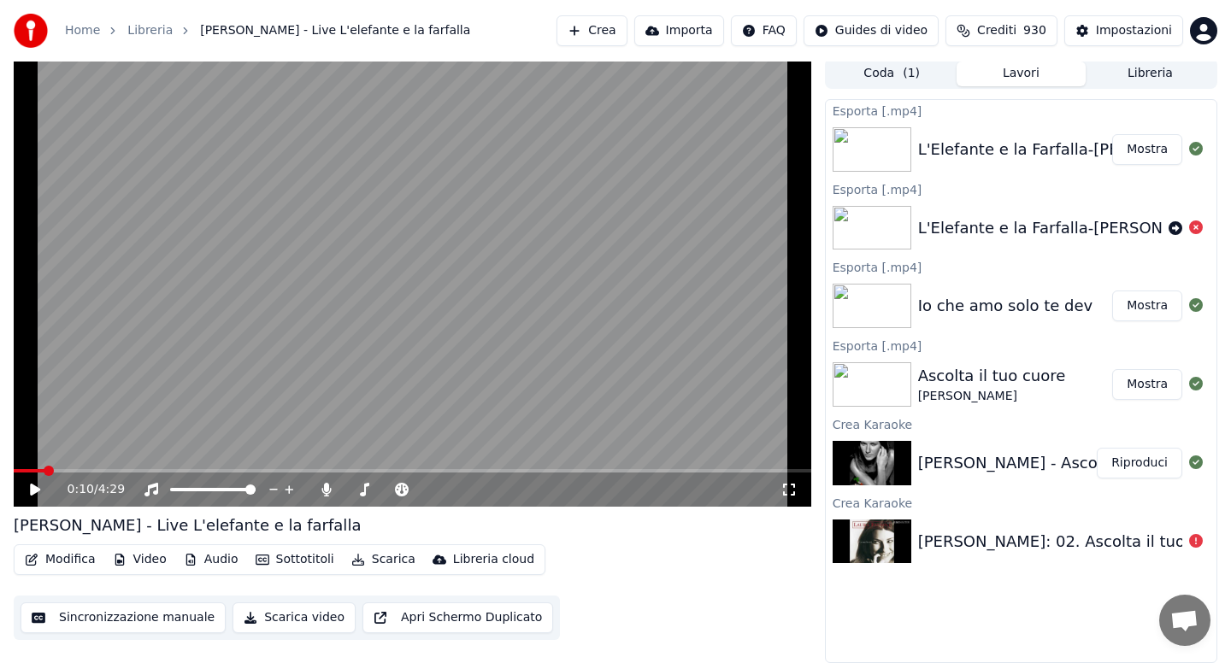
click at [1021, 72] on button "Lavori" at bounding box center [1021, 74] width 129 height 25
click at [1155, 68] on button "Libreria" at bounding box center [1150, 74] width 129 height 25
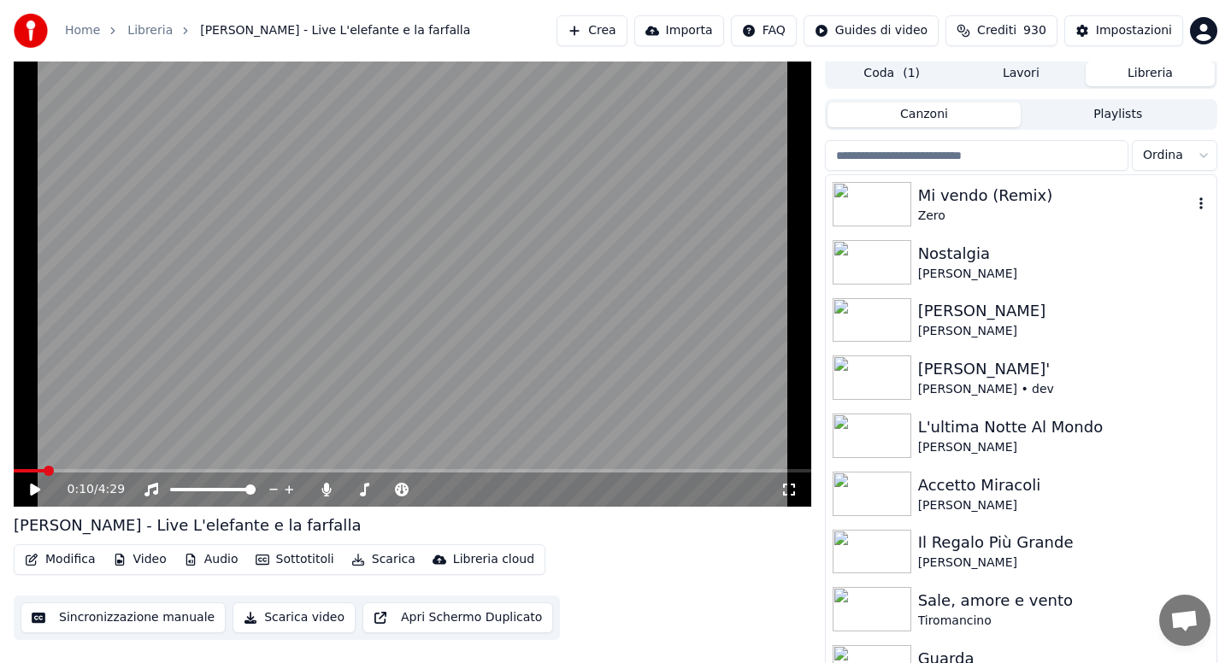
scroll to position [12, 0]
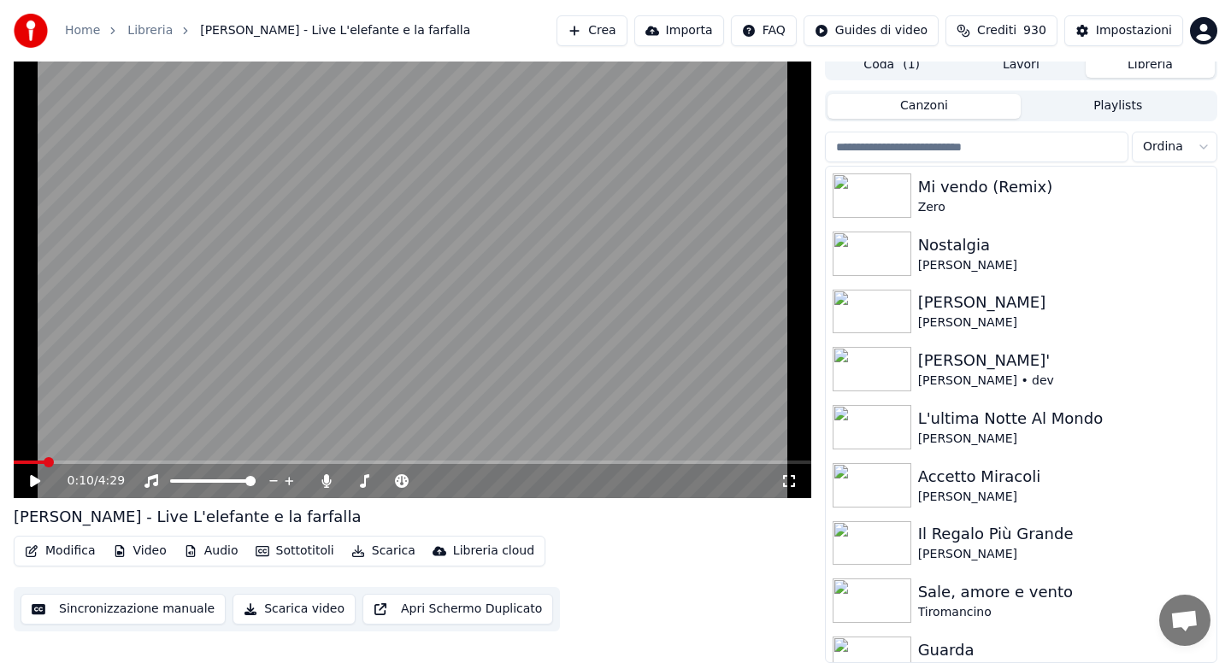
click at [905, 147] on input "search" at bounding box center [976, 147] width 303 height 31
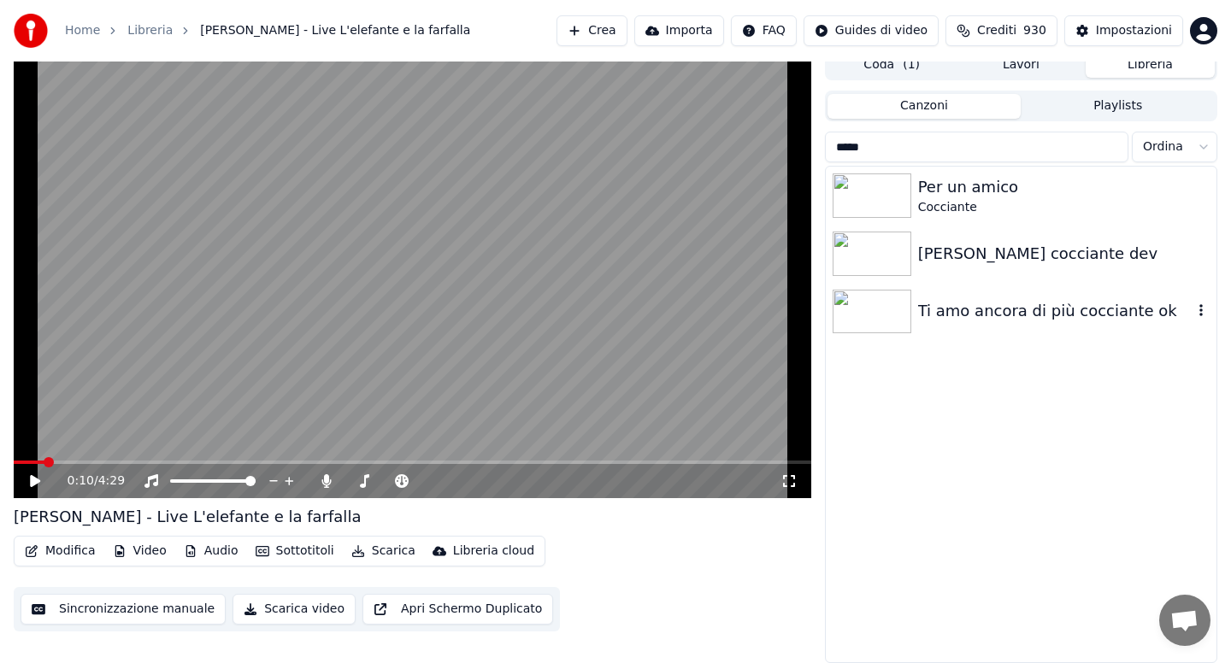
type input "*****"
click at [997, 315] on div "Ti amo ancora di più cocciante ok" at bounding box center [1055, 311] width 274 height 24
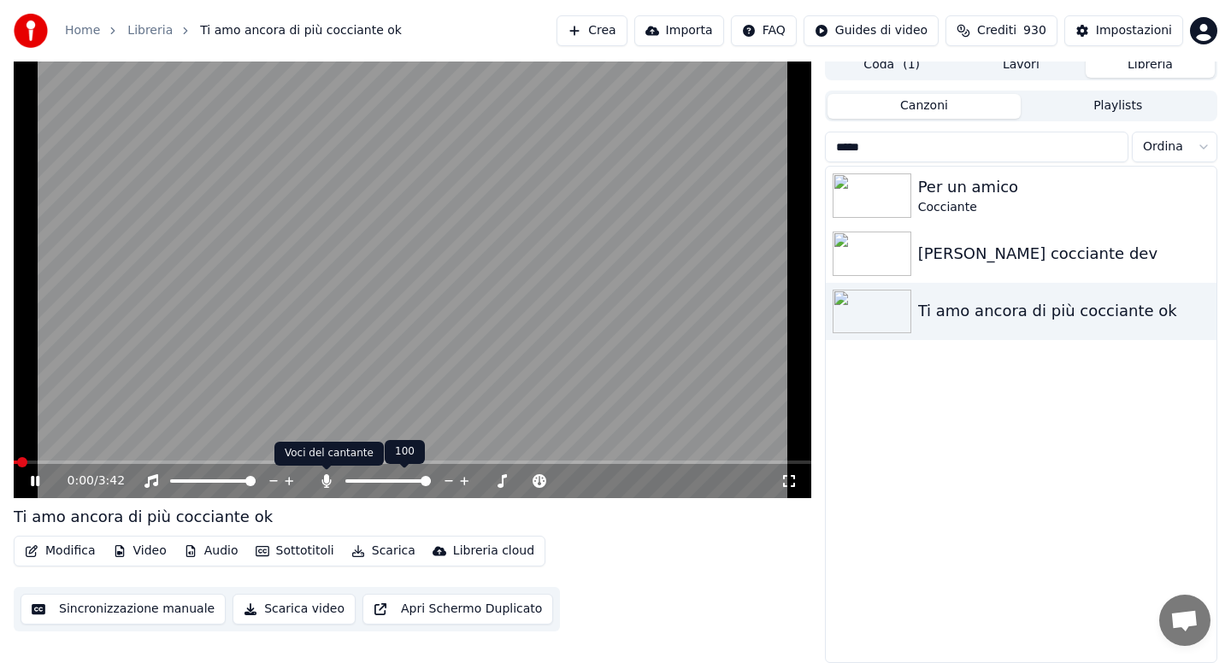
click at [332, 480] on icon at bounding box center [326, 481] width 17 height 14
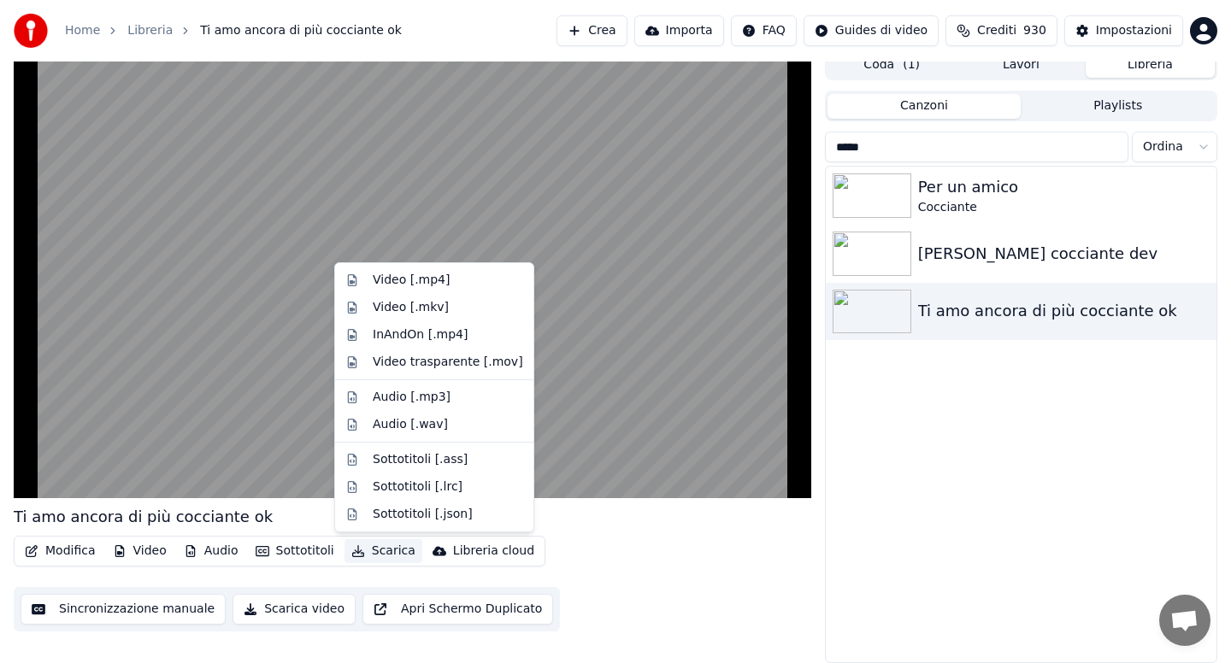
click at [371, 551] on button "Scarica" at bounding box center [384, 551] width 78 height 24
click at [397, 282] on div "Video [.mp4]" at bounding box center [411, 280] width 77 height 17
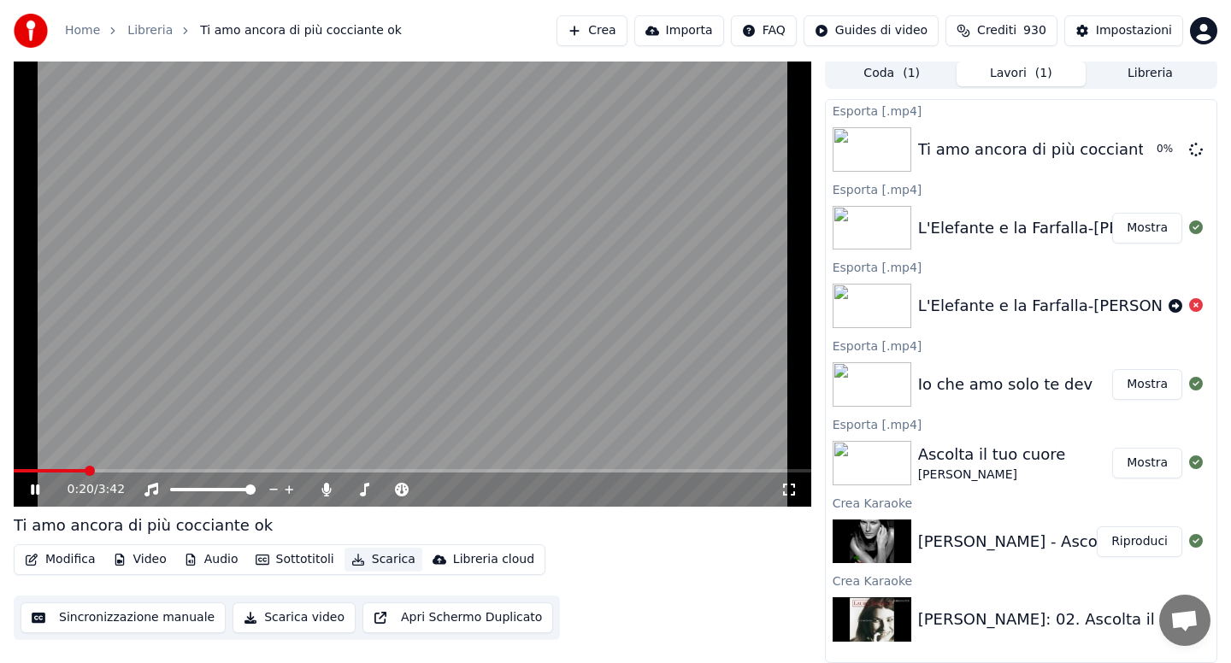
scroll to position [3, 0]
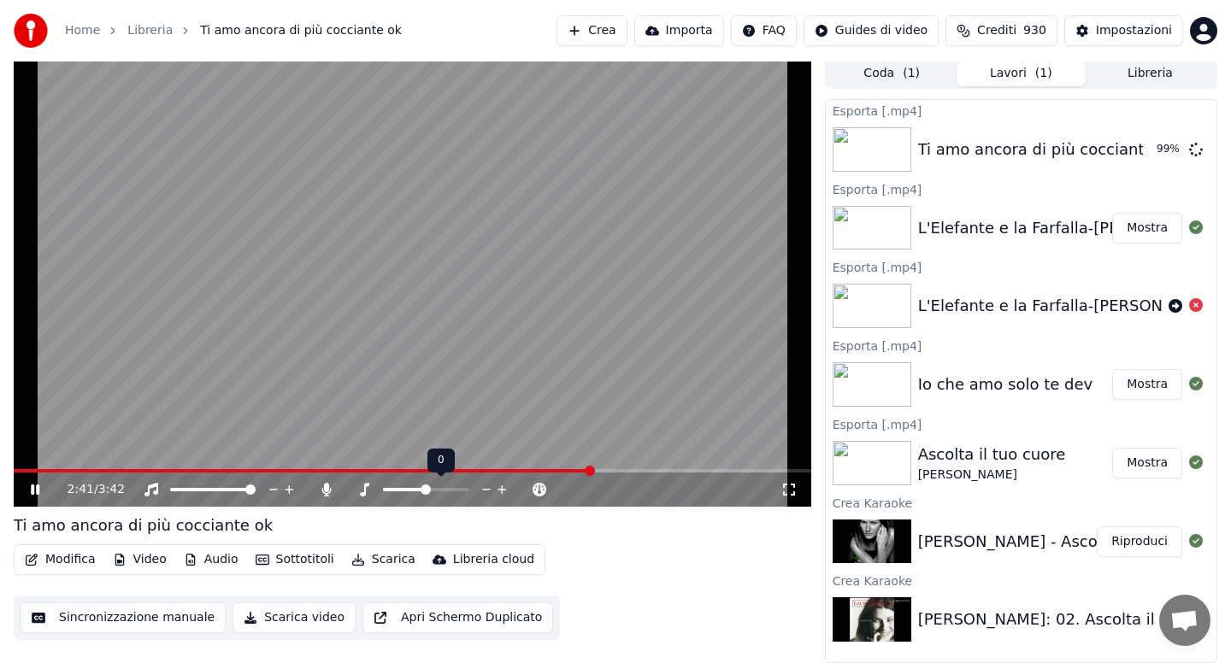
click at [426, 490] on span at bounding box center [426, 490] width 10 height 10
click at [32, 490] on icon at bounding box center [35, 490] width 9 height 10
click at [30, 491] on icon at bounding box center [35, 490] width 10 height 12
click at [387, 562] on button "Scarica" at bounding box center [384, 560] width 78 height 24
click at [638, 526] on div "Ti amo ancora di più cocciante ok" at bounding box center [413, 526] width 798 height 24
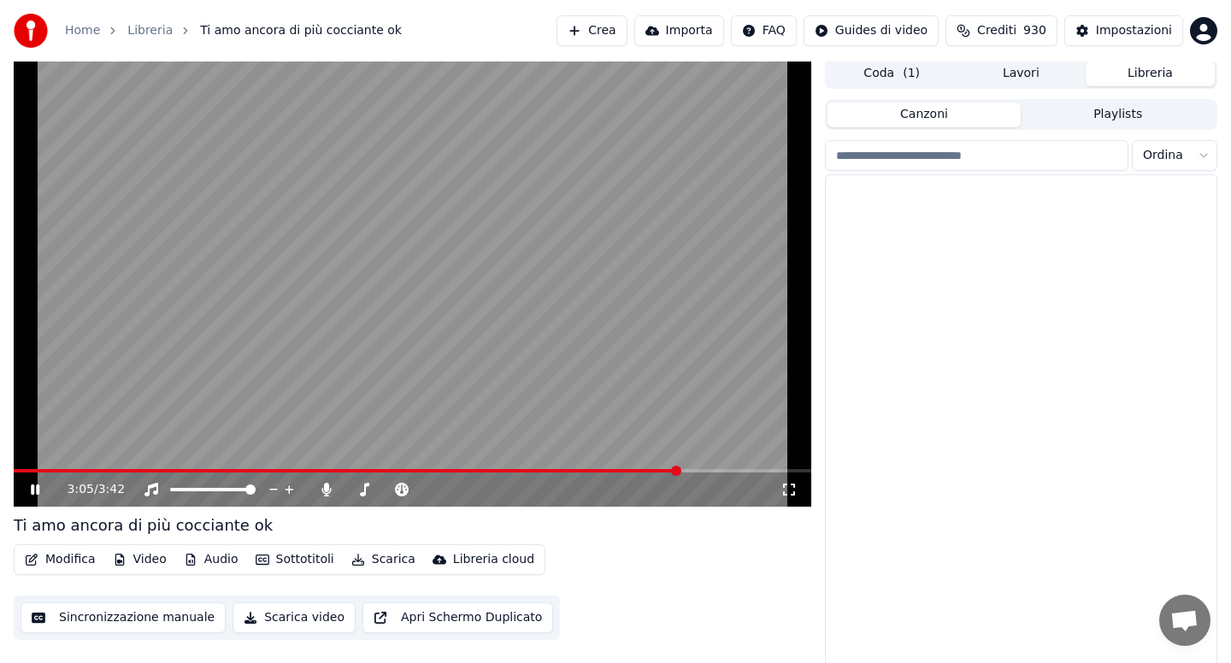
click at [1130, 79] on button "Libreria" at bounding box center [1150, 74] width 129 height 25
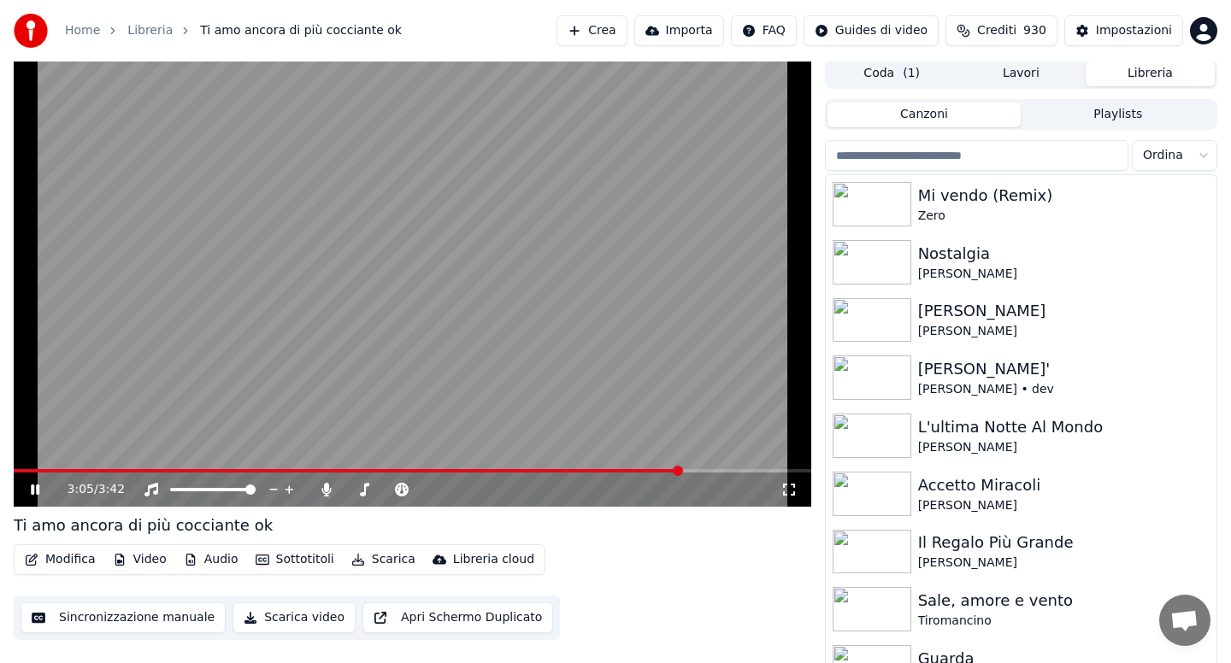
click at [977, 155] on input "search" at bounding box center [976, 155] width 303 height 31
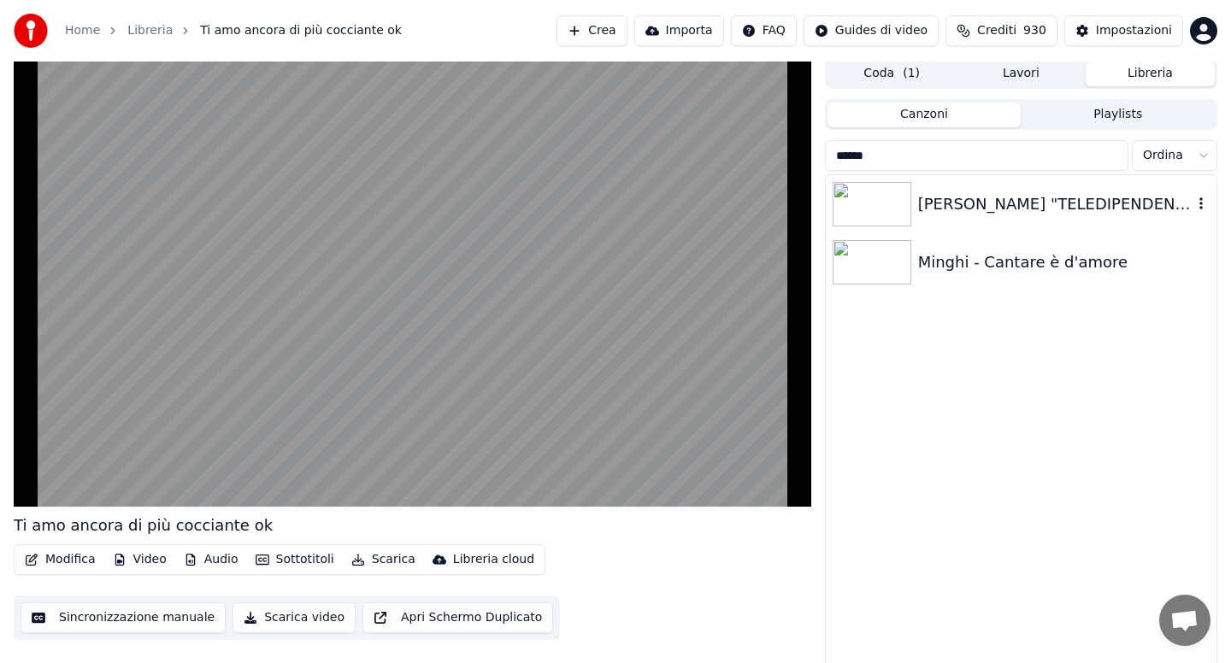
type input "******"
click at [999, 206] on div "[PERSON_NAME] "TELEDIPENDENTI INDIFFERENTI"" at bounding box center [1055, 204] width 274 height 24
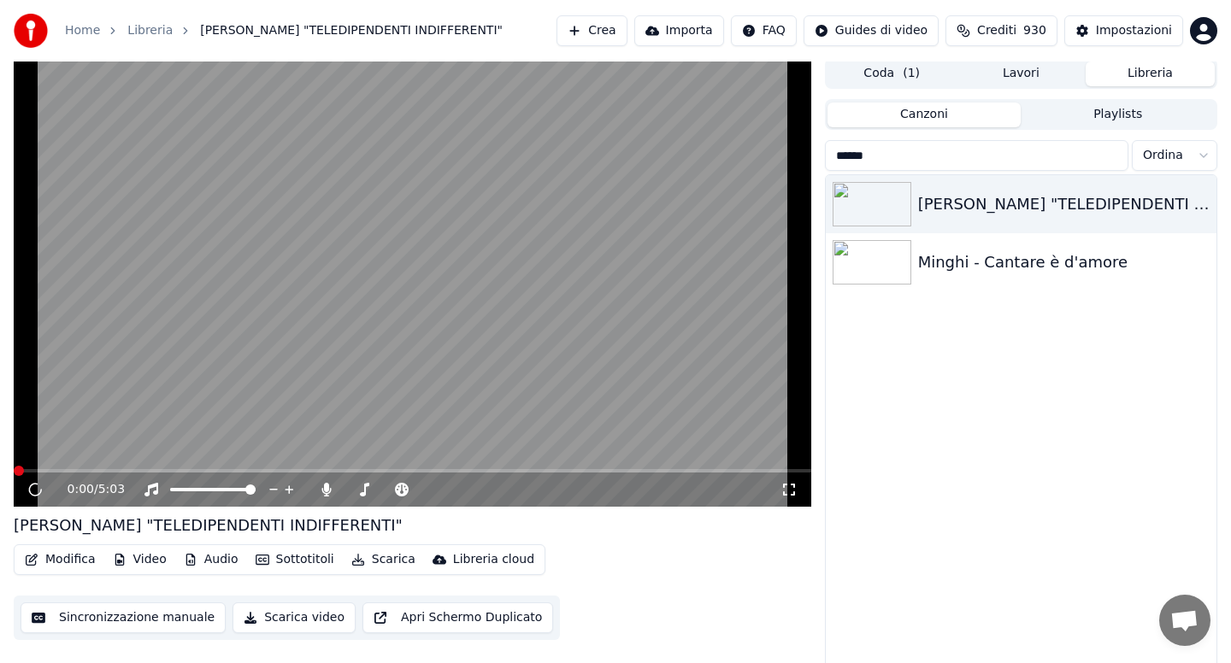
click at [61, 563] on button "Modifica" at bounding box center [60, 560] width 85 height 24
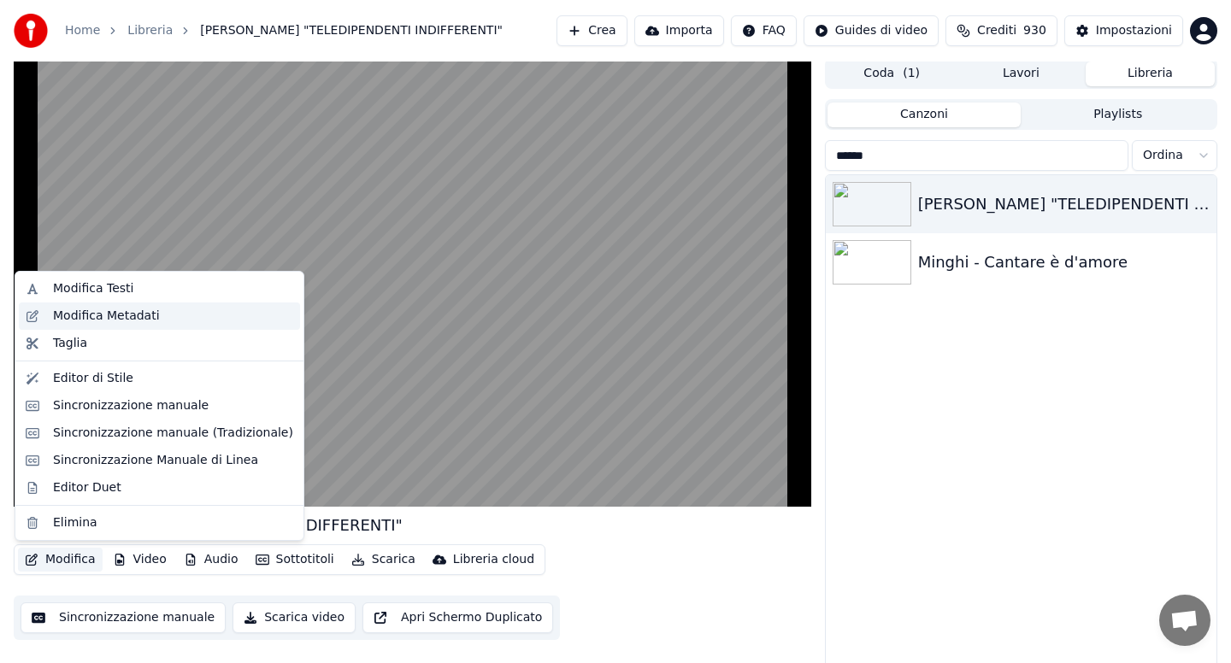
click at [121, 318] on div "Modifica Metadati" at bounding box center [106, 316] width 107 height 17
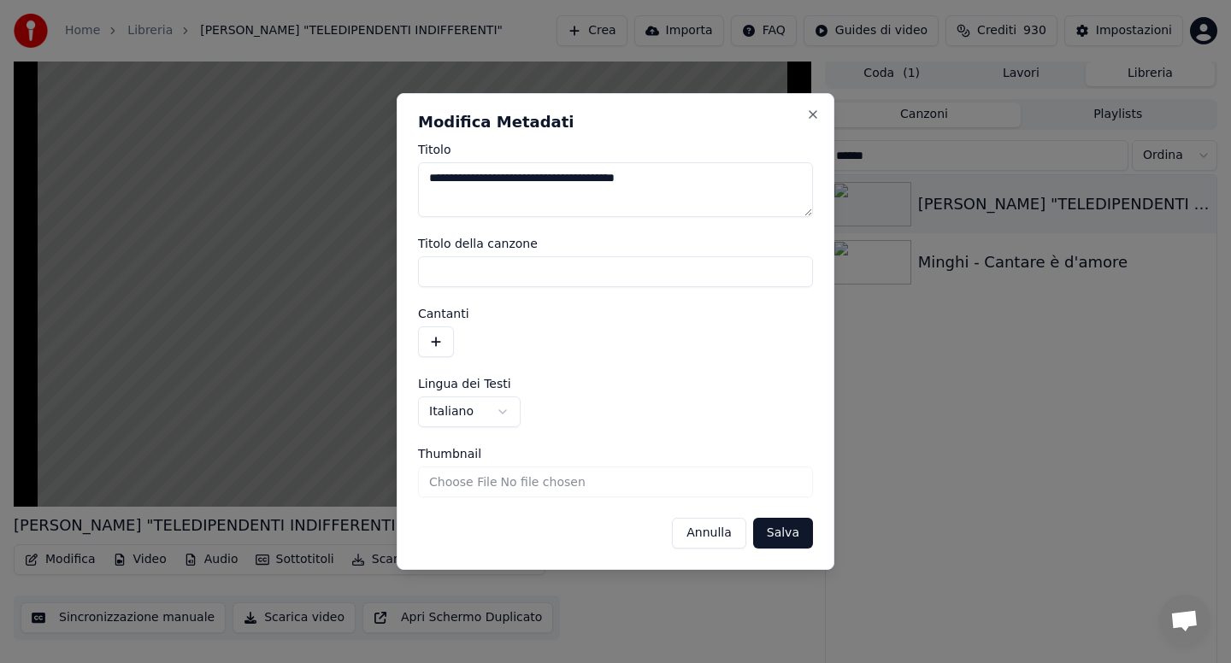
drag, startPoint x: 529, startPoint y: 180, endPoint x: 427, endPoint y: 185, distance: 102.7
click at [427, 184] on textarea "**********" at bounding box center [615, 189] width 395 height 55
click at [435, 180] on textarea "**********" at bounding box center [615, 189] width 395 height 55
click at [623, 179] on textarea "**********" at bounding box center [615, 189] width 395 height 55
type textarea "**********"
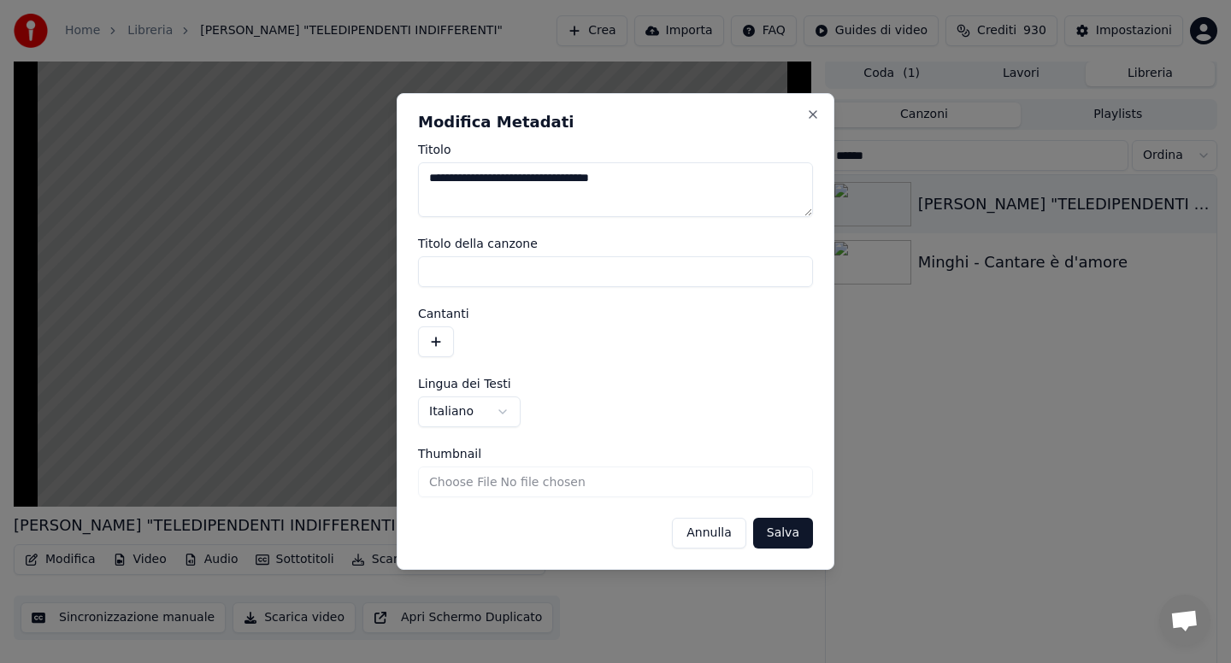
click at [786, 533] on button "Salva" at bounding box center [783, 533] width 60 height 31
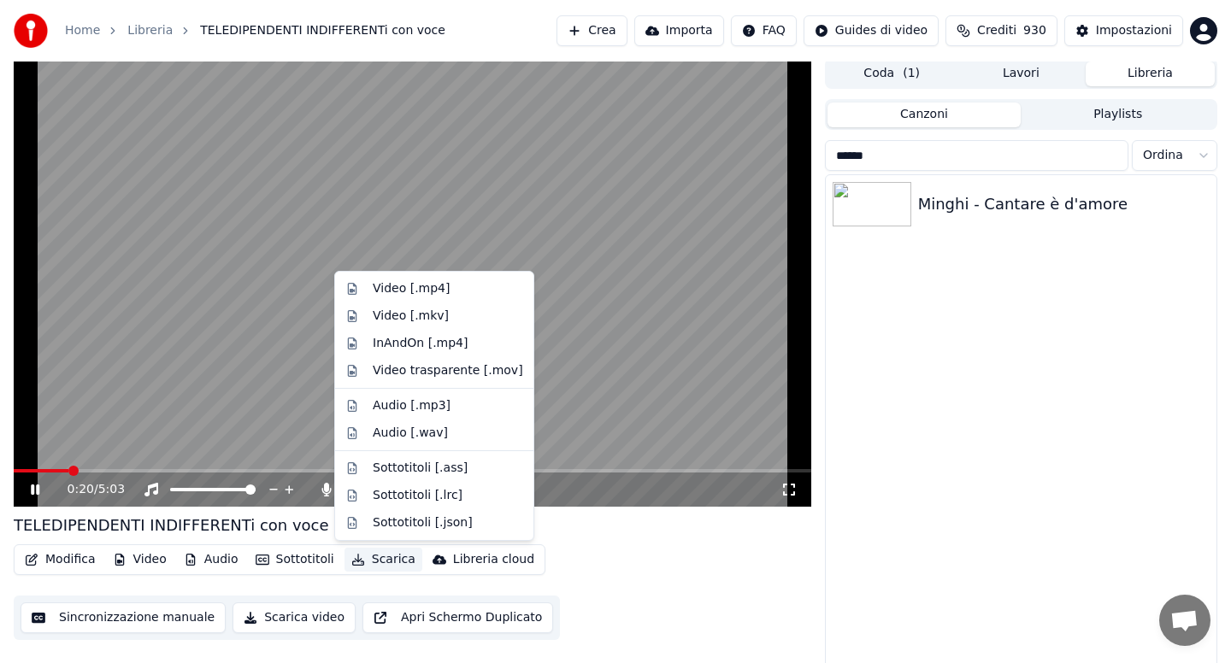
click at [380, 567] on button "Scarica" at bounding box center [384, 560] width 78 height 24
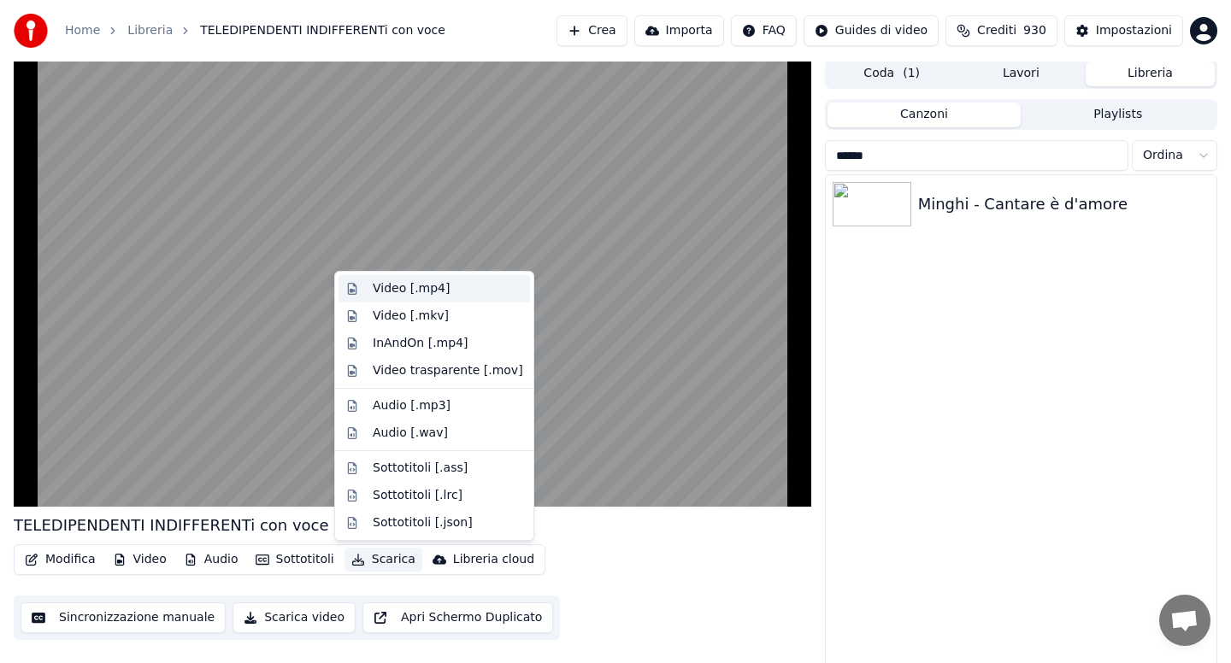
click at [394, 289] on div "Video [.mp4]" at bounding box center [411, 288] width 77 height 17
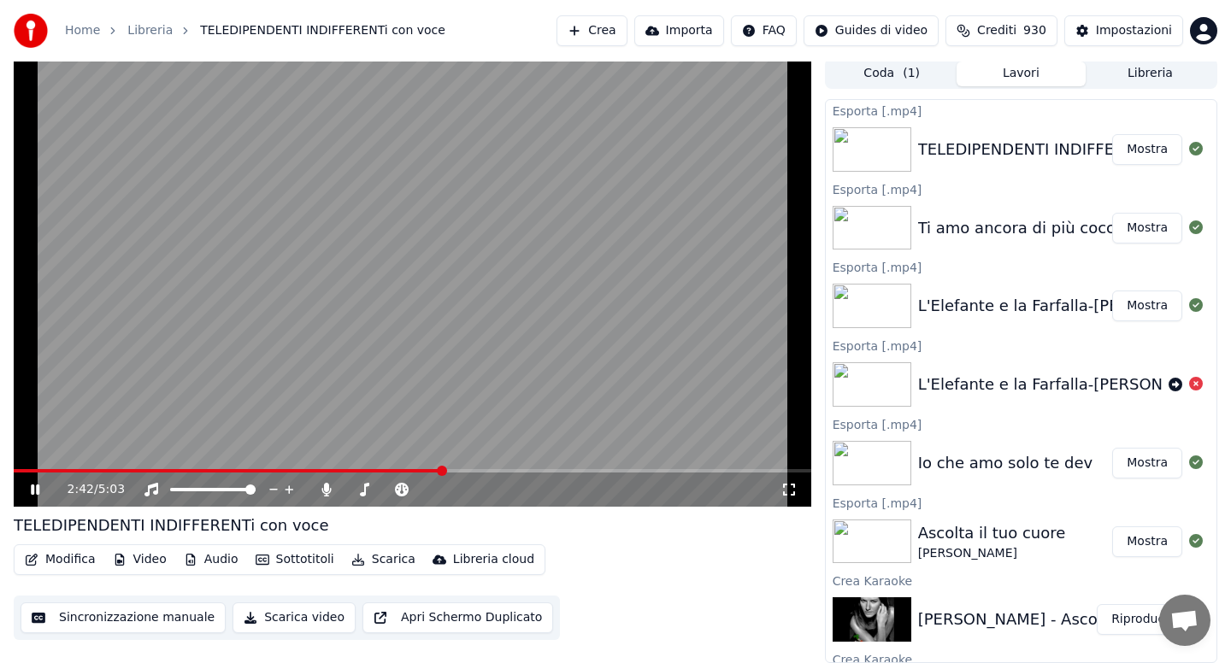
click at [222, 445] on video at bounding box center [413, 282] width 798 height 449
